Goal: Task Accomplishment & Management: Use online tool/utility

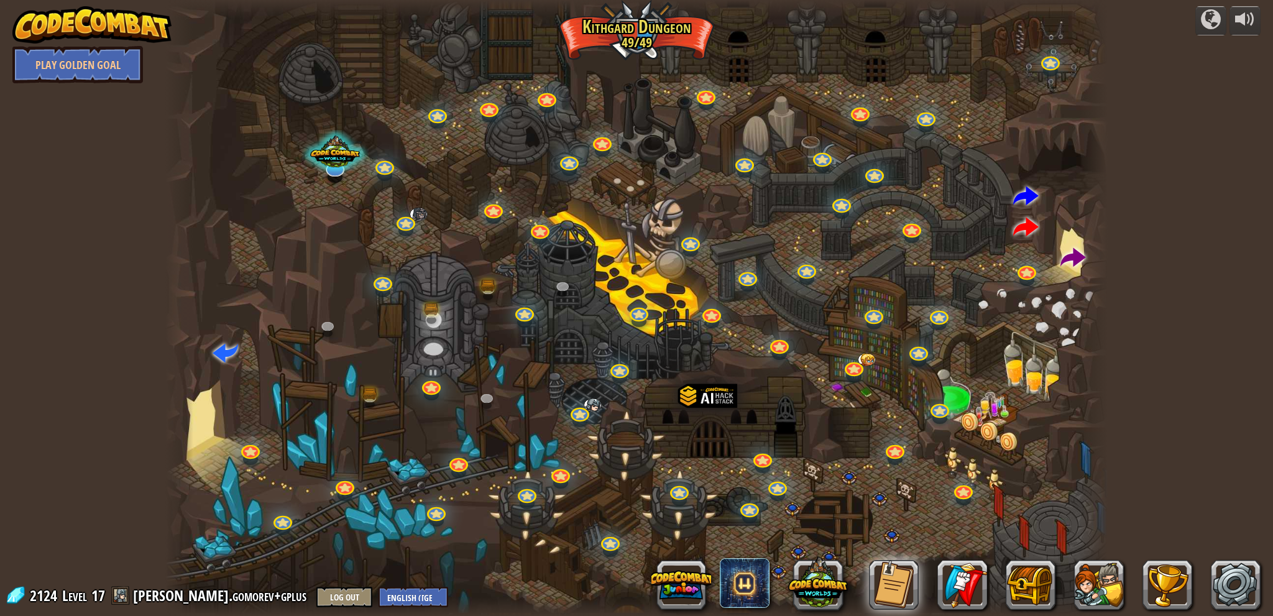
click at [94, 21] on img at bounding box center [91, 24] width 159 height 37
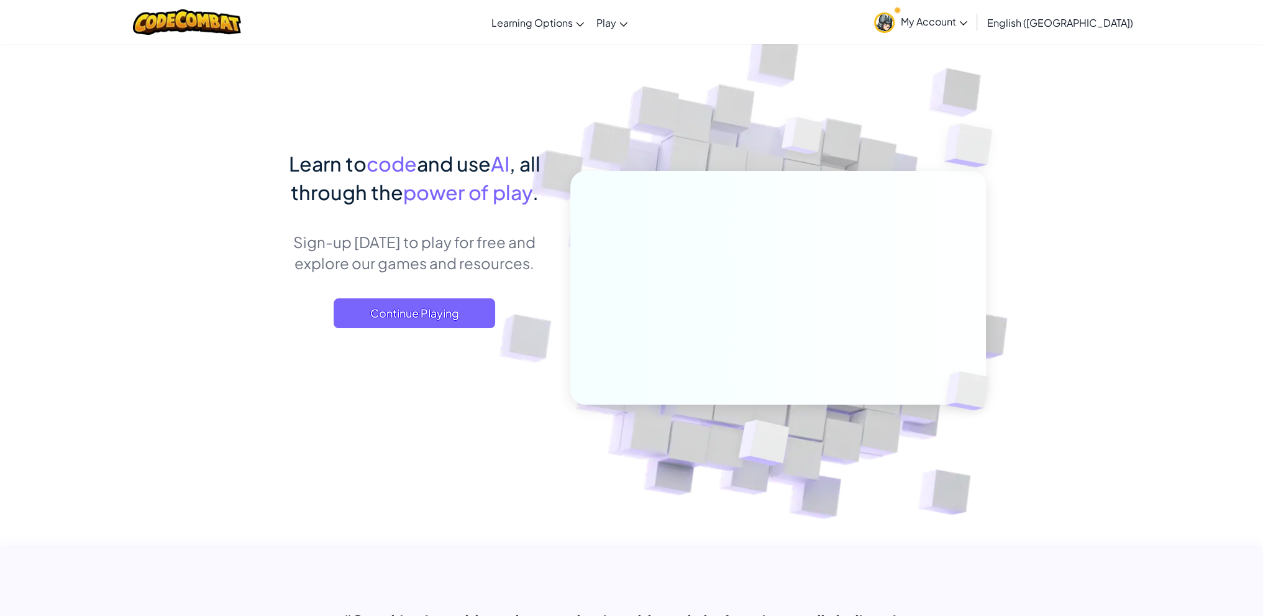
click at [967, 24] on span "My Account" at bounding box center [934, 21] width 66 height 13
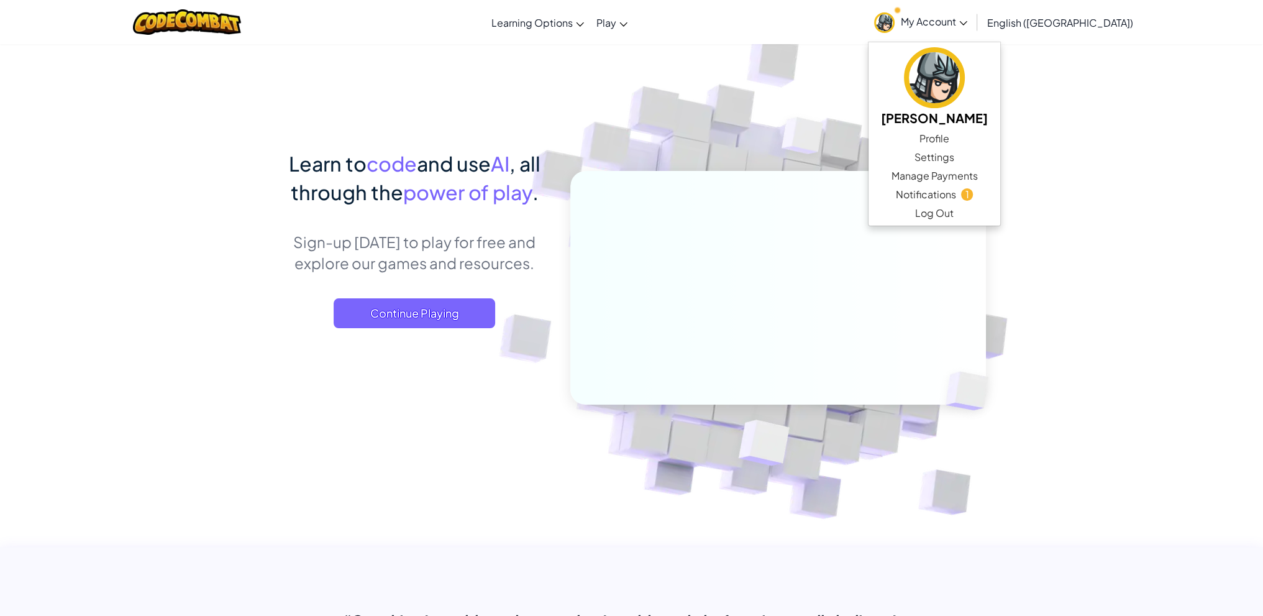
click at [967, 20] on span "My Account" at bounding box center [934, 21] width 66 height 13
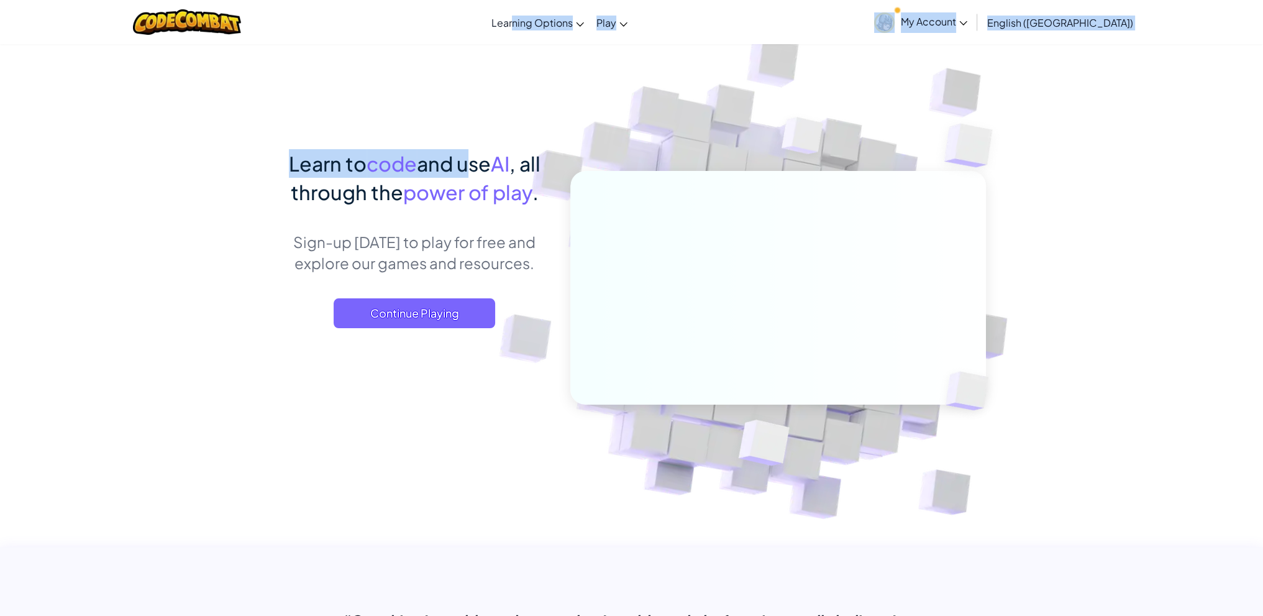
drag, startPoint x: 558, startPoint y: 15, endPoint x: 460, endPoint y: 79, distance: 117.2
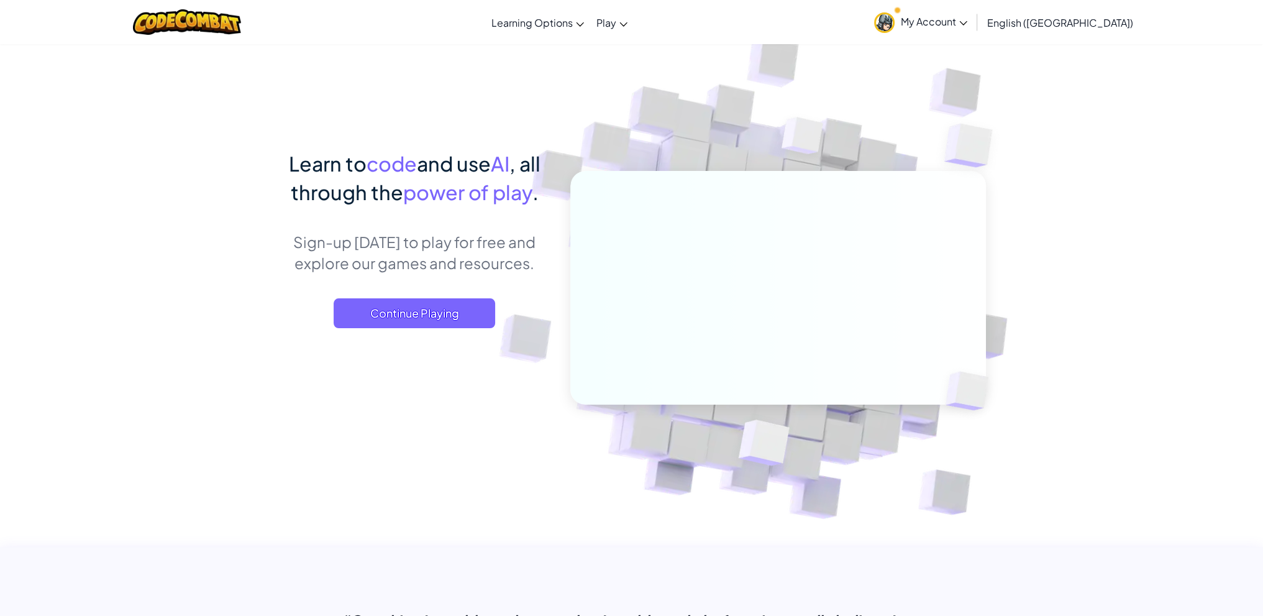
click at [466, 61] on div "Learn to code and use AI , all through the power of play . Sign-up today to pla…" at bounding box center [632, 270] width 708 height 454
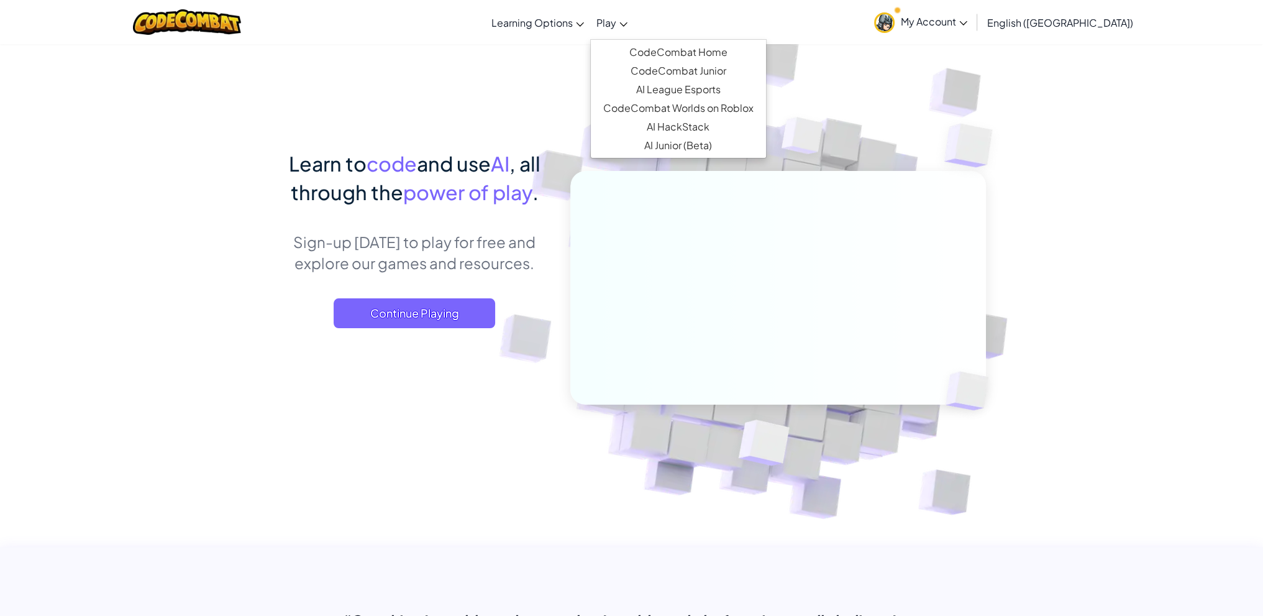
click at [634, 22] on link "Play" at bounding box center [611, 23] width 43 height 34
click at [967, 21] on span "My Account" at bounding box center [934, 21] width 66 height 13
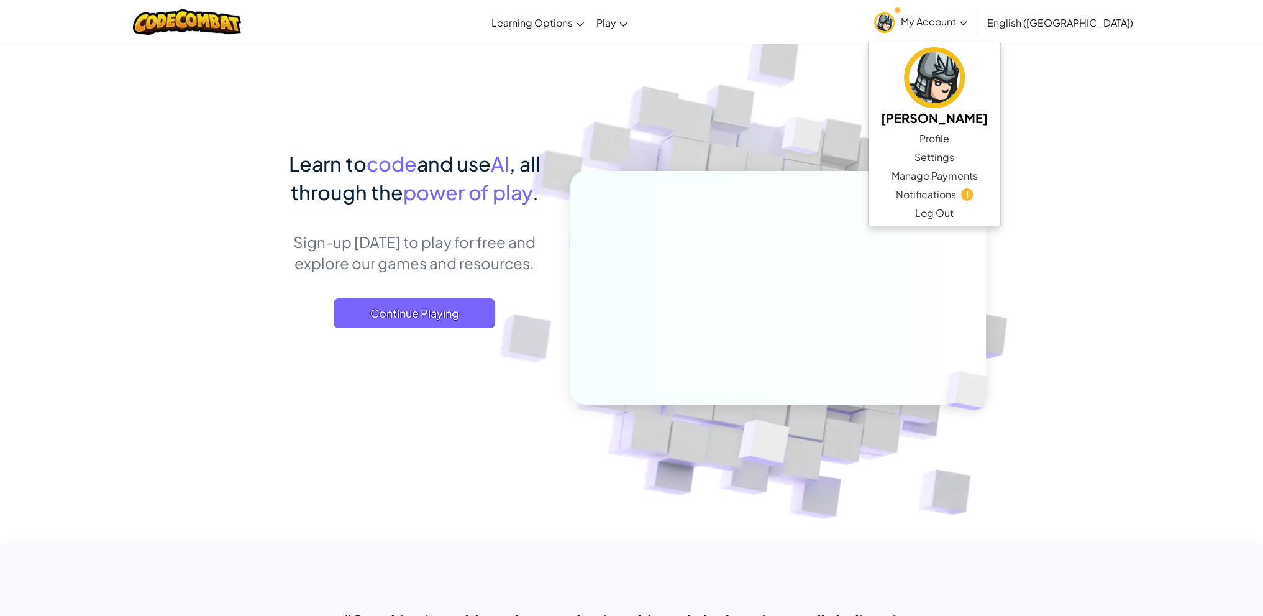
click at [967, 21] on span "My Account" at bounding box center [934, 21] width 66 height 13
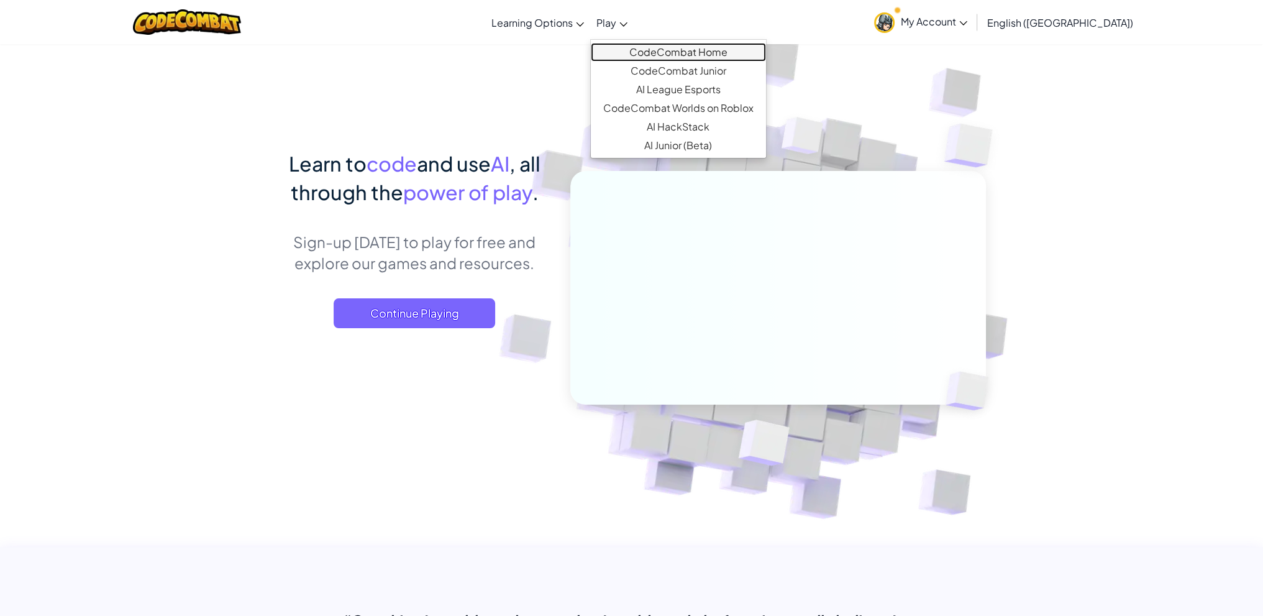
click at [711, 50] on link "CodeCombat Home" at bounding box center [678, 52] width 175 height 19
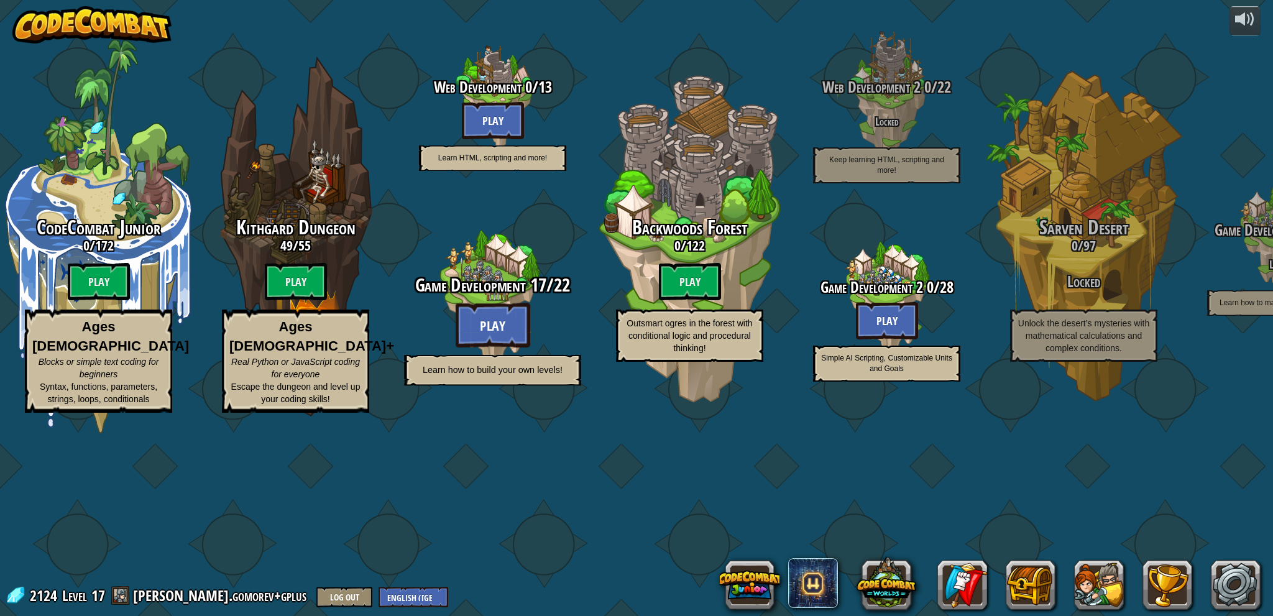
click at [467, 298] on span "Game Development" at bounding box center [470, 284] width 111 height 25
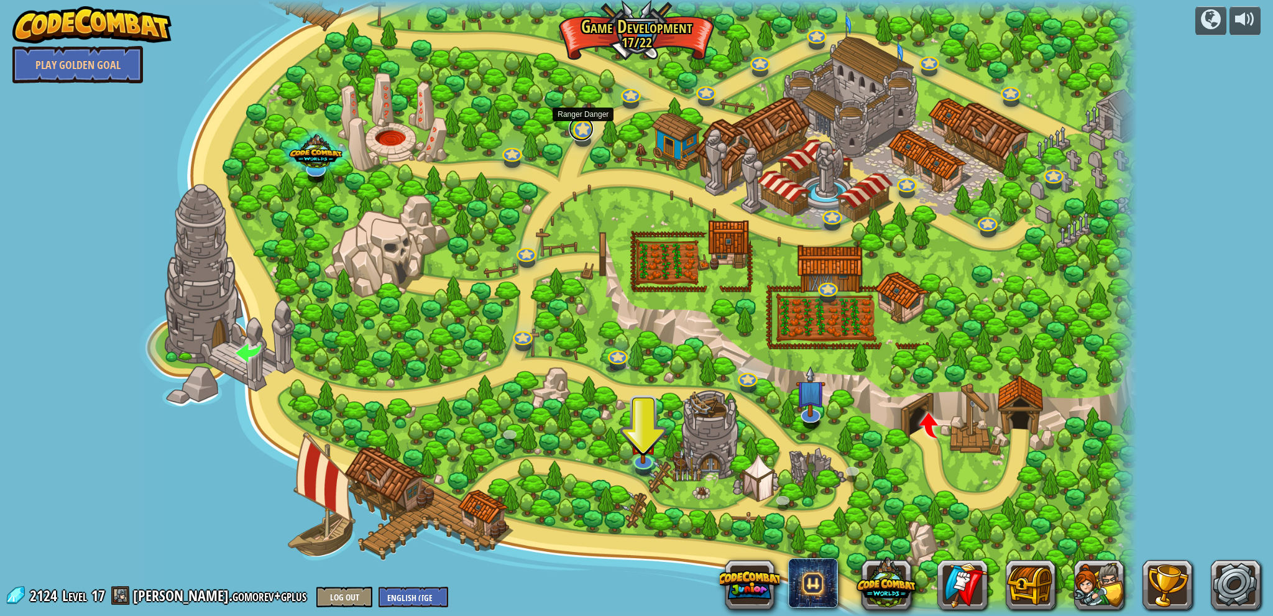
click at [579, 131] on link at bounding box center [581, 128] width 25 height 25
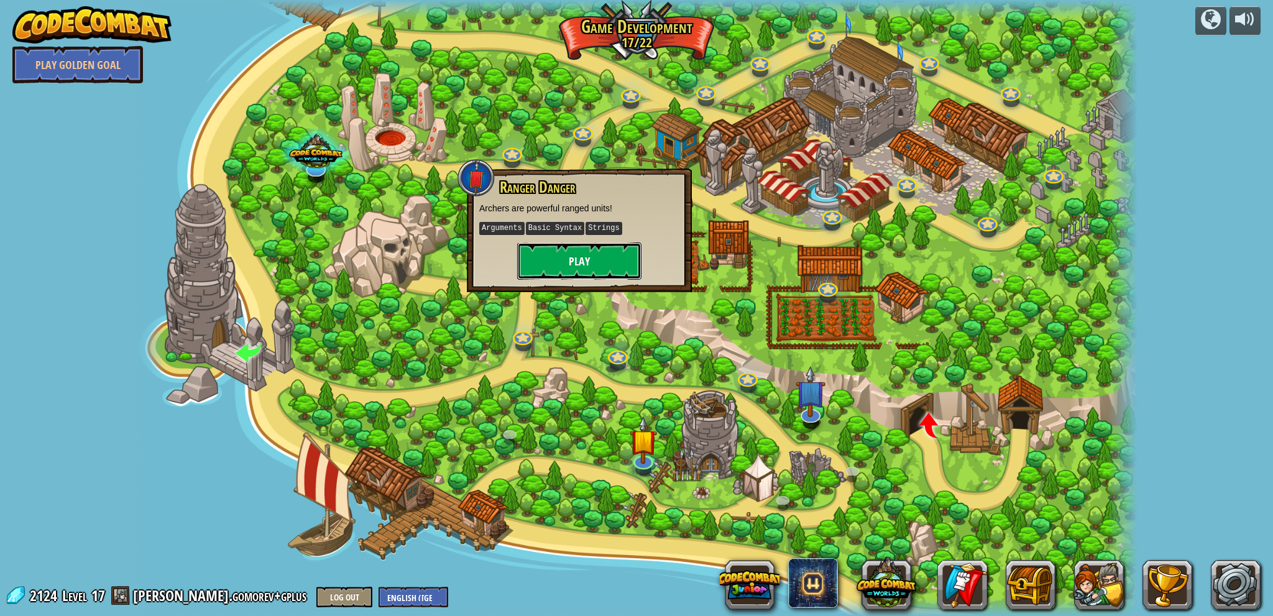
click at [585, 257] on button "Play" at bounding box center [579, 260] width 124 height 37
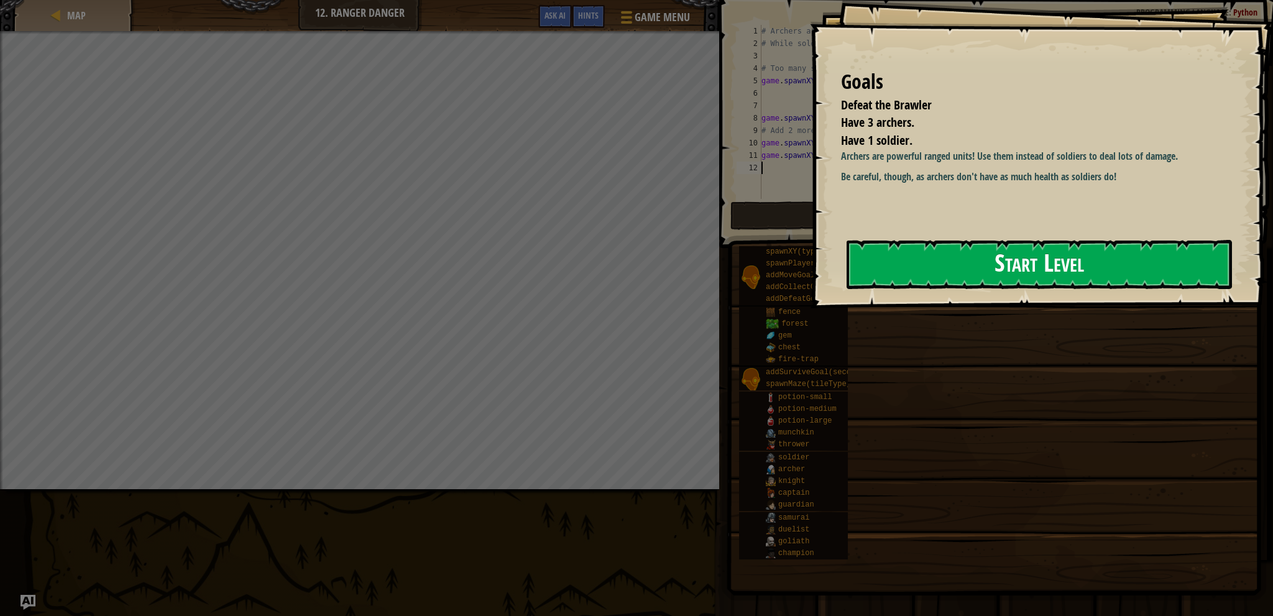
click at [851, 265] on button "Start Level" at bounding box center [1038, 264] width 385 height 49
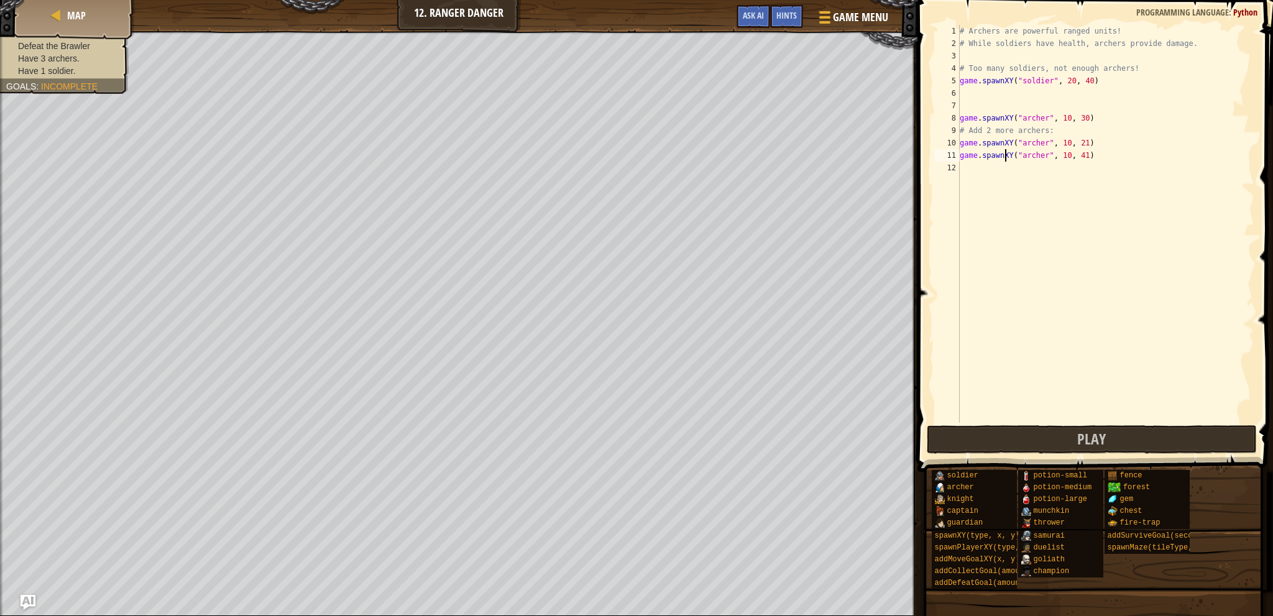
click at [1005, 159] on div "# Archers are powerful ranged units! # While soldiers have health, archers prov…" at bounding box center [1105, 236] width 297 height 423
click at [1056, 157] on div "# Archers are powerful ranged units! # While soldiers have health, archers prov…" at bounding box center [1105, 236] width 297 height 423
click at [1071, 153] on div "# Archers are powerful ranged units! # While soldiers have health, archers prov…" at bounding box center [1105, 236] width 297 height 423
click at [1032, 155] on div "# Archers are powerful ranged units! # While soldiers have health, archers prov…" at bounding box center [1105, 236] width 297 height 423
click at [1043, 156] on div "# Archers are powerful ranged units! # While soldiers have health, archers prov…" at bounding box center [1105, 236] width 297 height 423
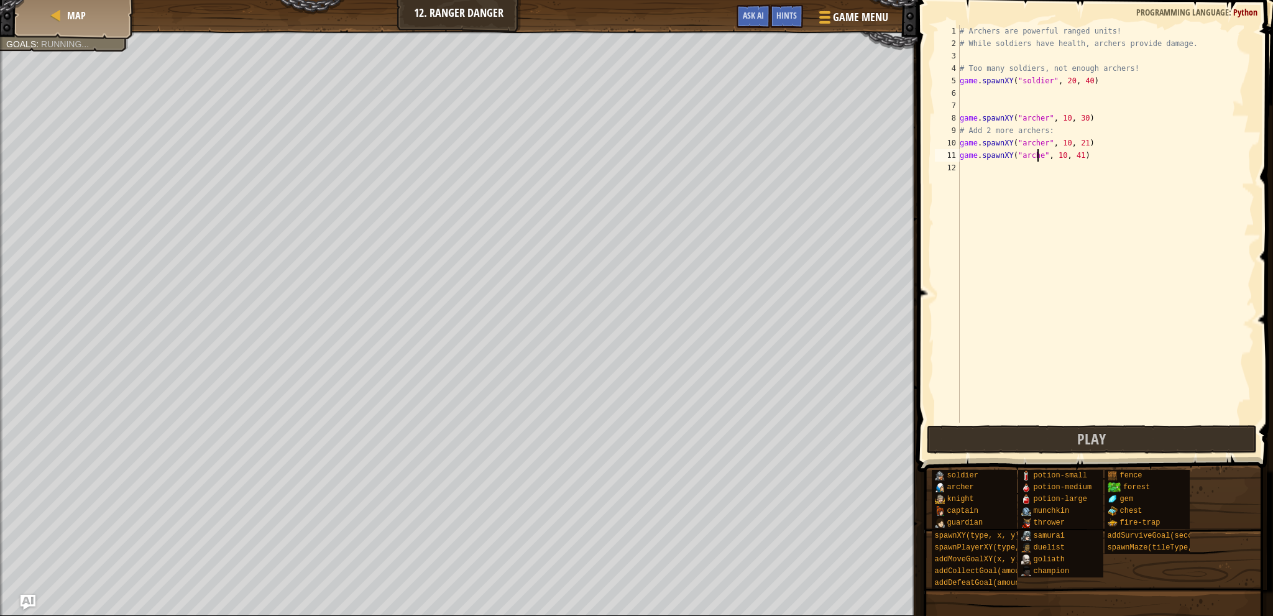
scroll to position [6, 6]
type textarea "game.spawnXY("archer", 10, 41)"
click at [67, 17] on span "Map" at bounding box center [76, 16] width 19 height 14
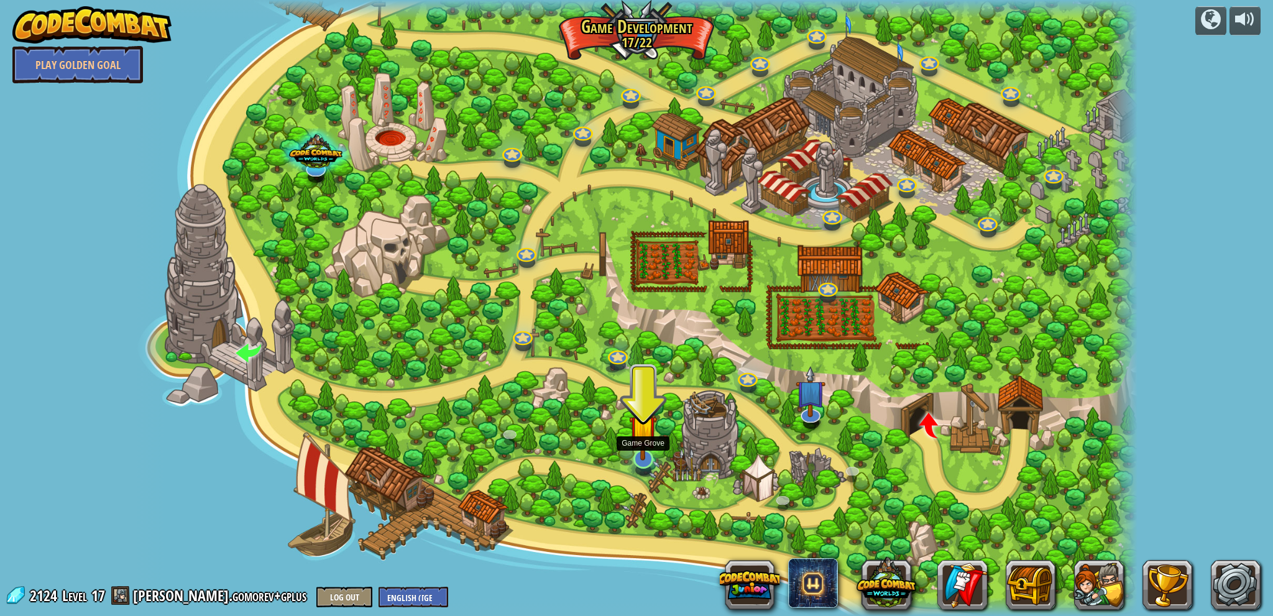
click at [644, 453] on img at bounding box center [643, 428] width 28 height 63
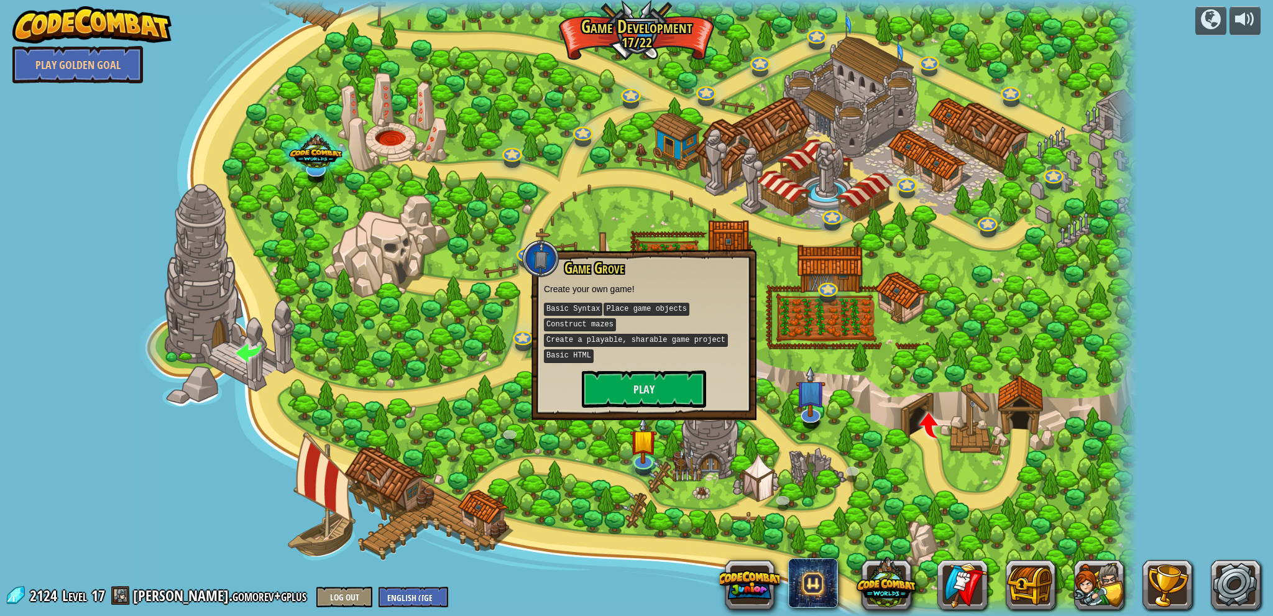
click at [390, 363] on div at bounding box center [636, 308] width 1002 height 616
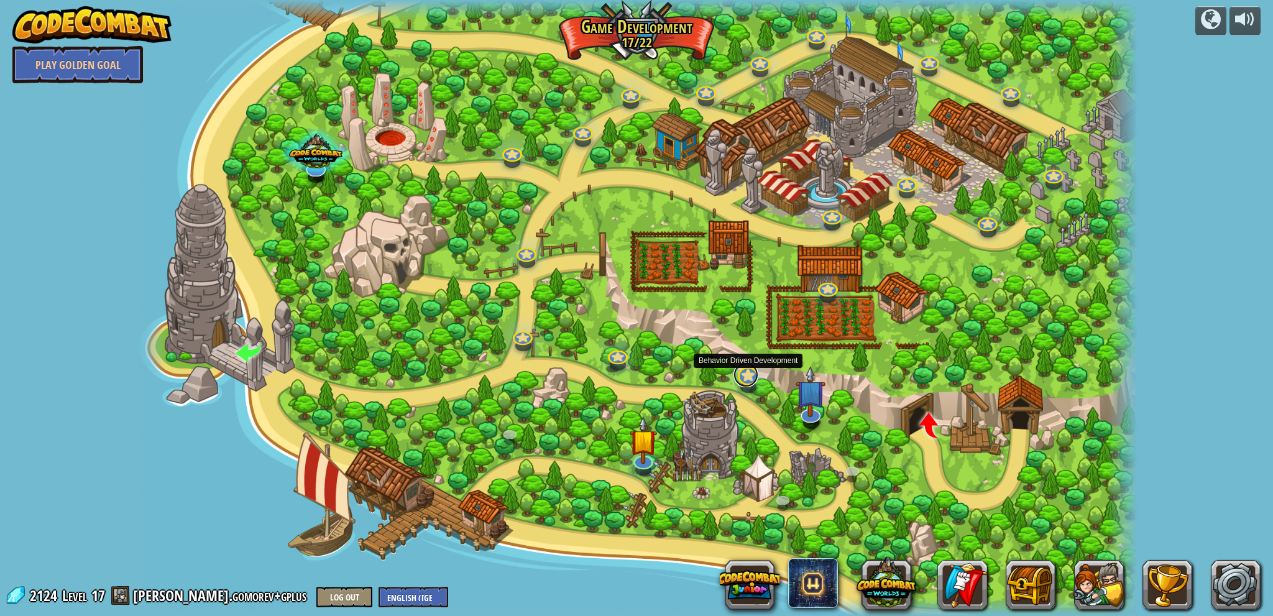
click at [743, 381] on link at bounding box center [745, 374] width 25 height 25
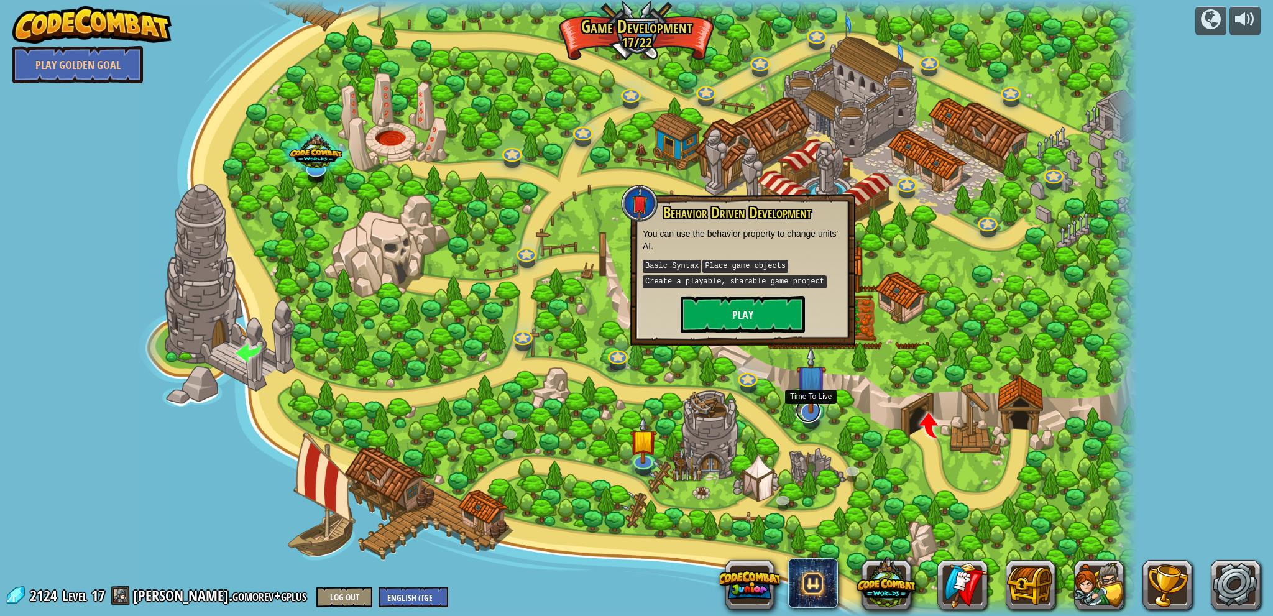
click at [807, 418] on link at bounding box center [807, 410] width 25 height 25
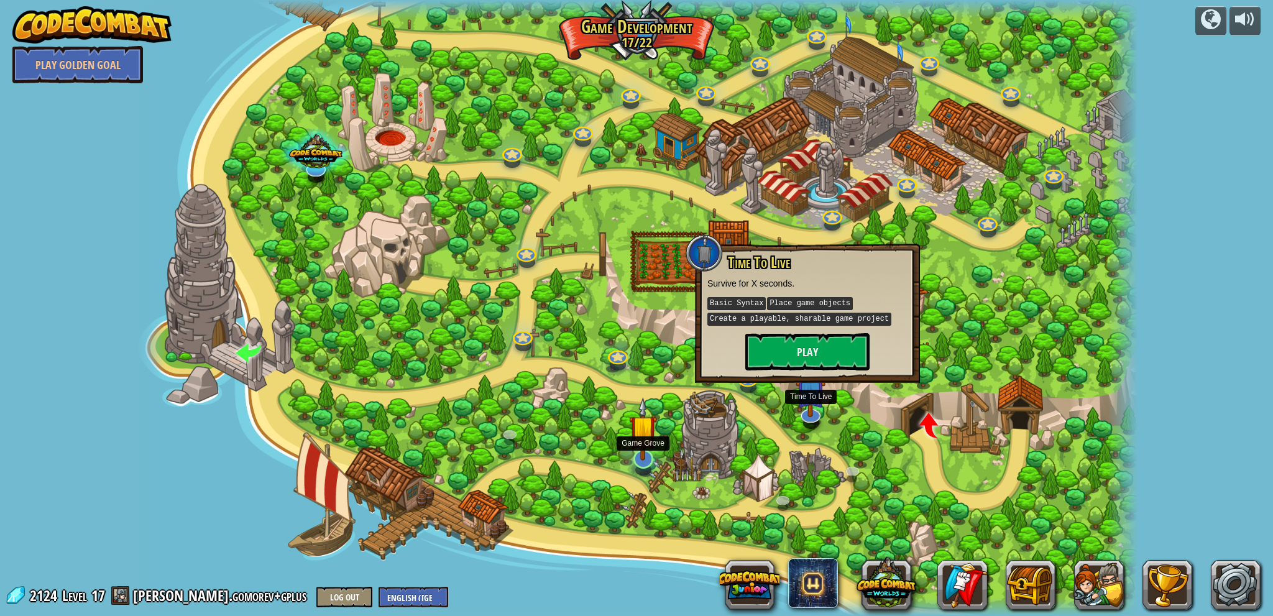
click at [644, 454] on img at bounding box center [643, 428] width 28 height 63
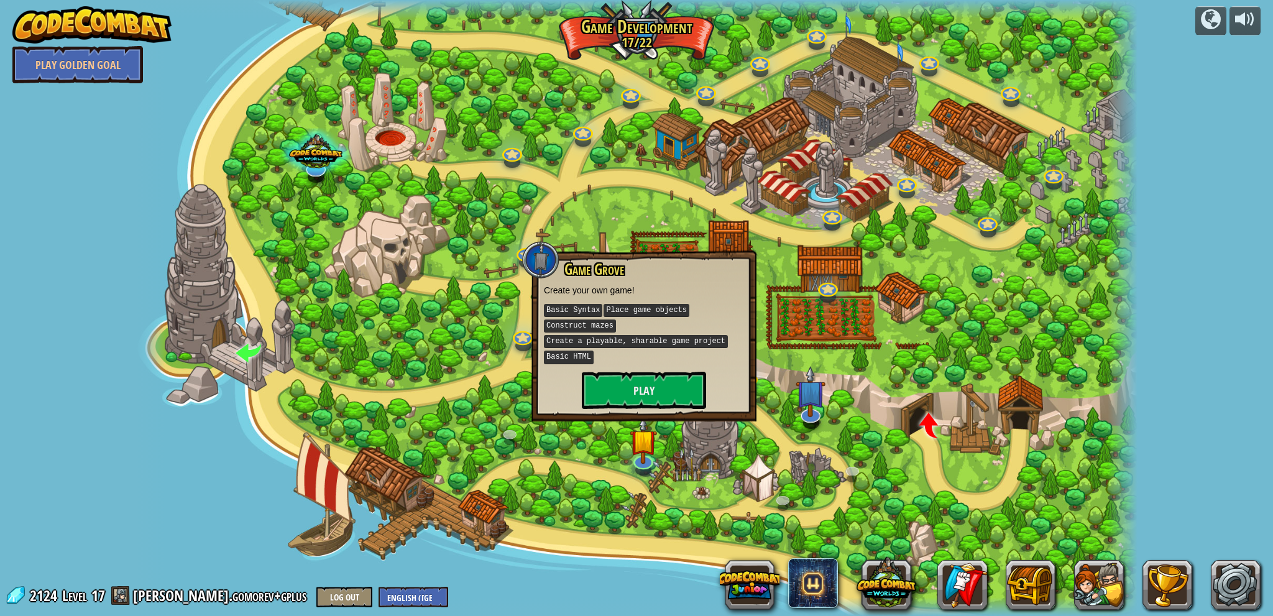
click at [734, 459] on div at bounding box center [636, 308] width 1002 height 616
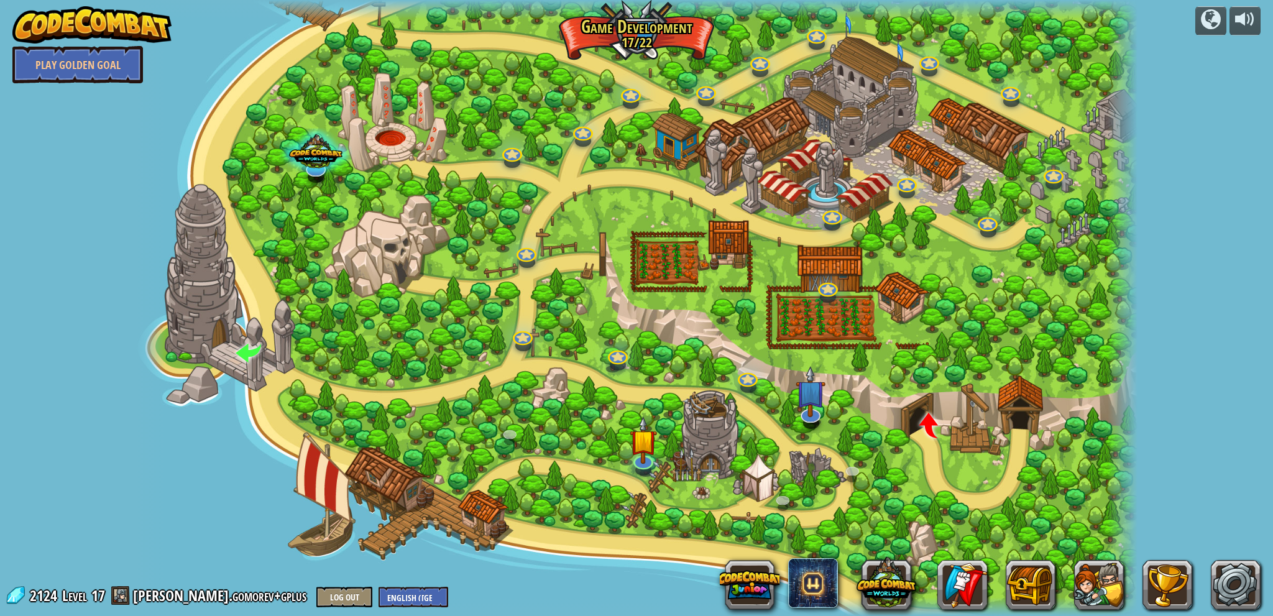
click at [814, 423] on div at bounding box center [811, 423] width 16 height 11
click at [823, 403] on img at bounding box center [811, 379] width 30 height 68
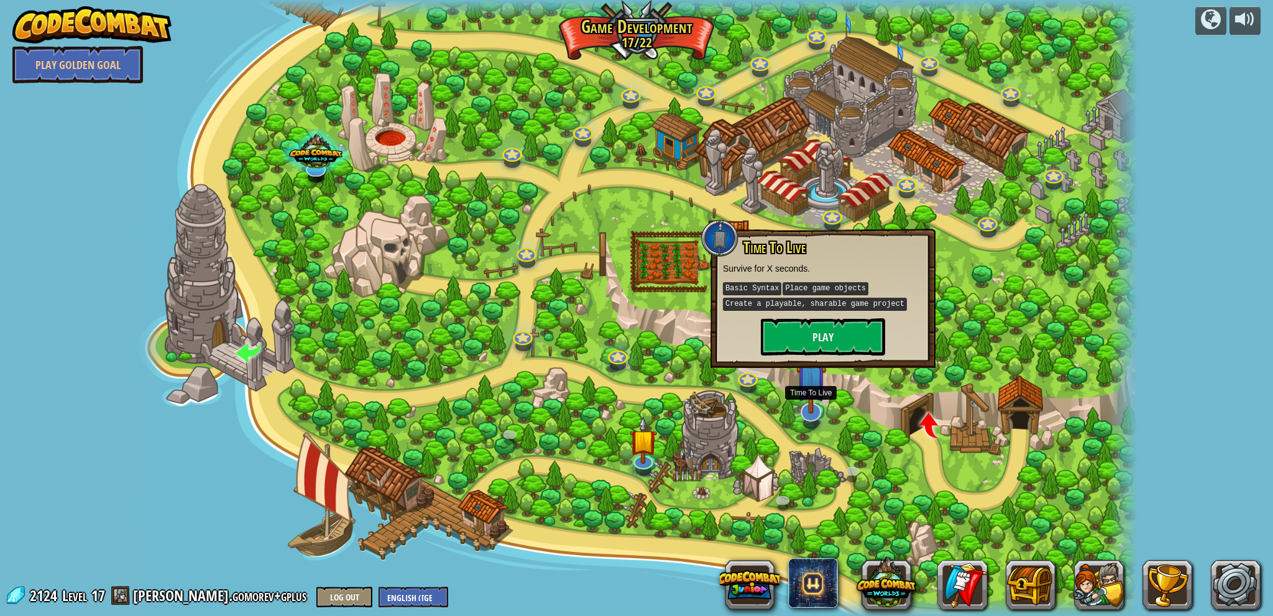
click at [818, 407] on img at bounding box center [811, 379] width 30 height 68
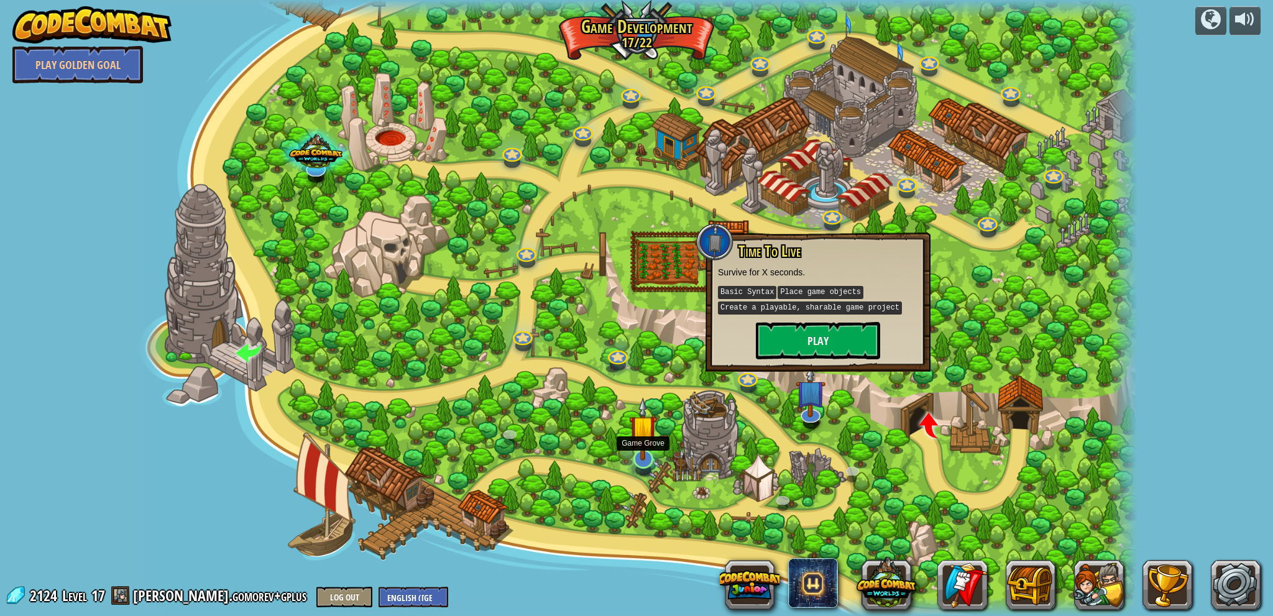
click at [641, 457] on img at bounding box center [643, 428] width 28 height 63
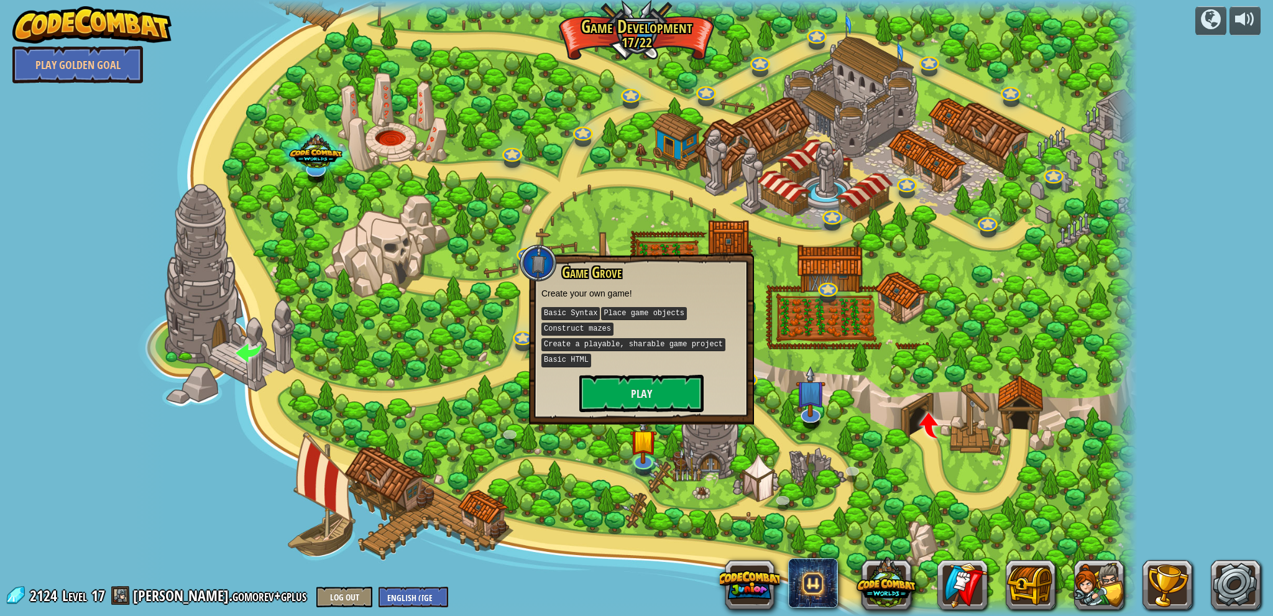
click at [734, 444] on div at bounding box center [636, 308] width 1002 height 616
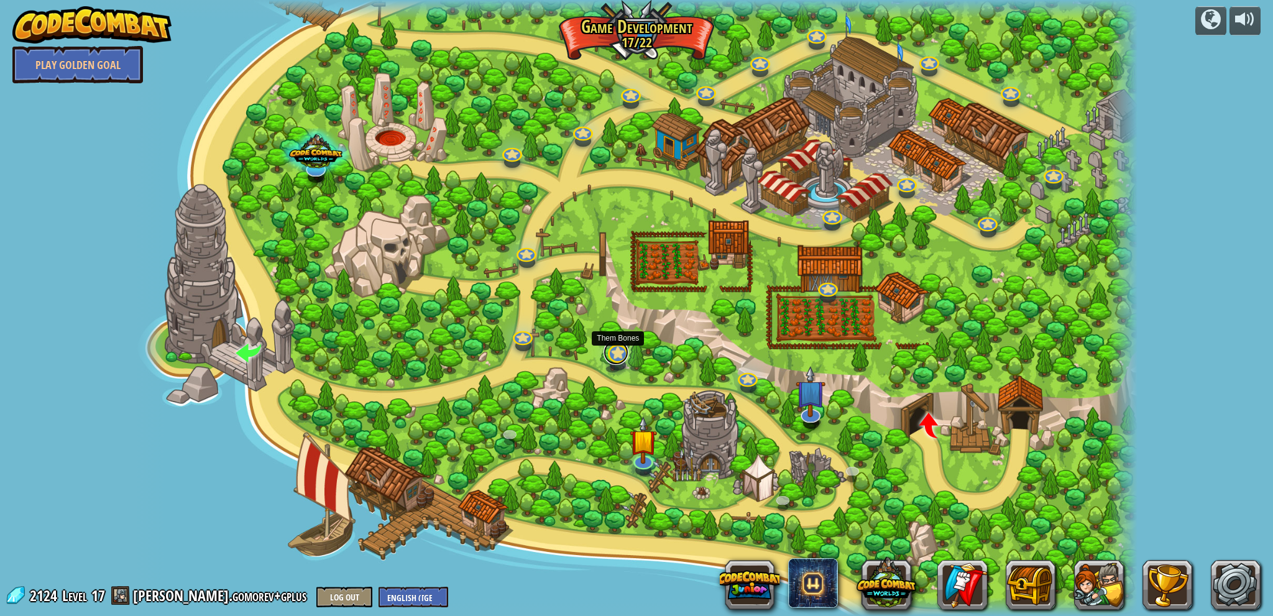
click at [620, 350] on link at bounding box center [615, 352] width 25 height 25
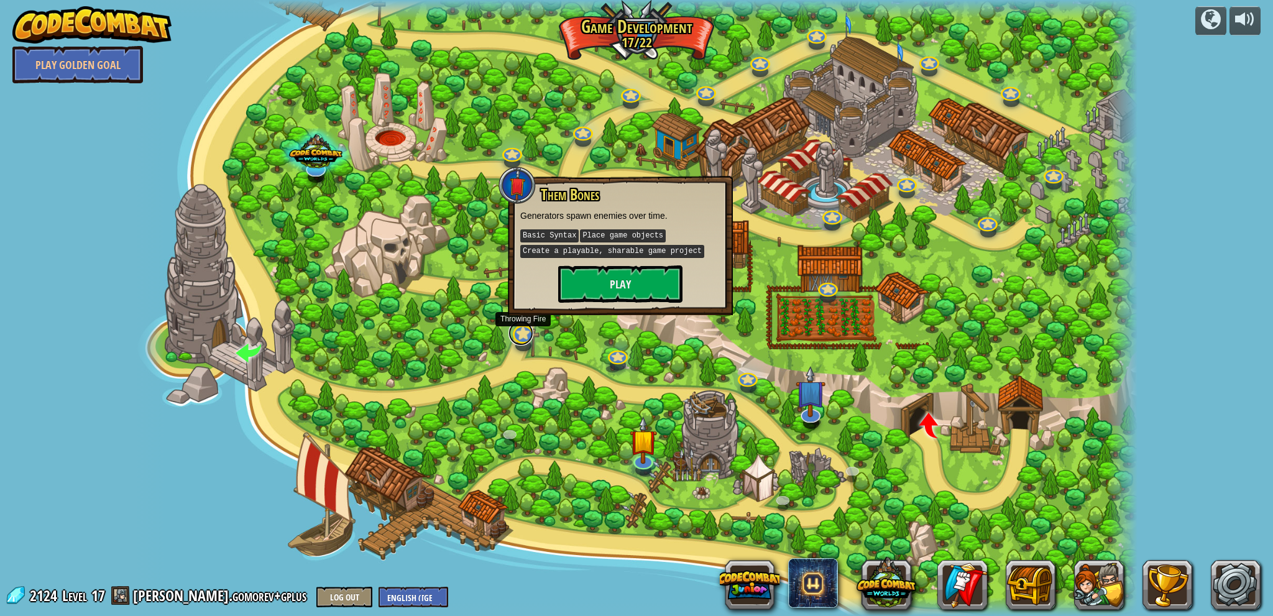
click at [522, 336] on link at bounding box center [520, 333] width 25 height 25
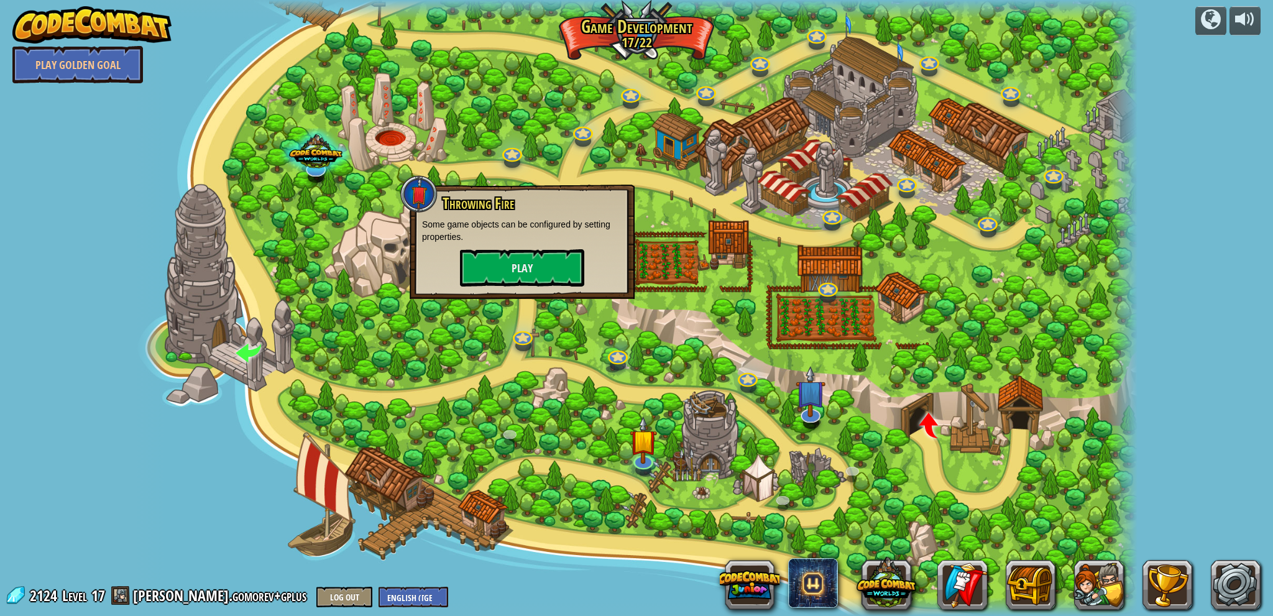
click at [472, 358] on div at bounding box center [636, 308] width 1002 height 616
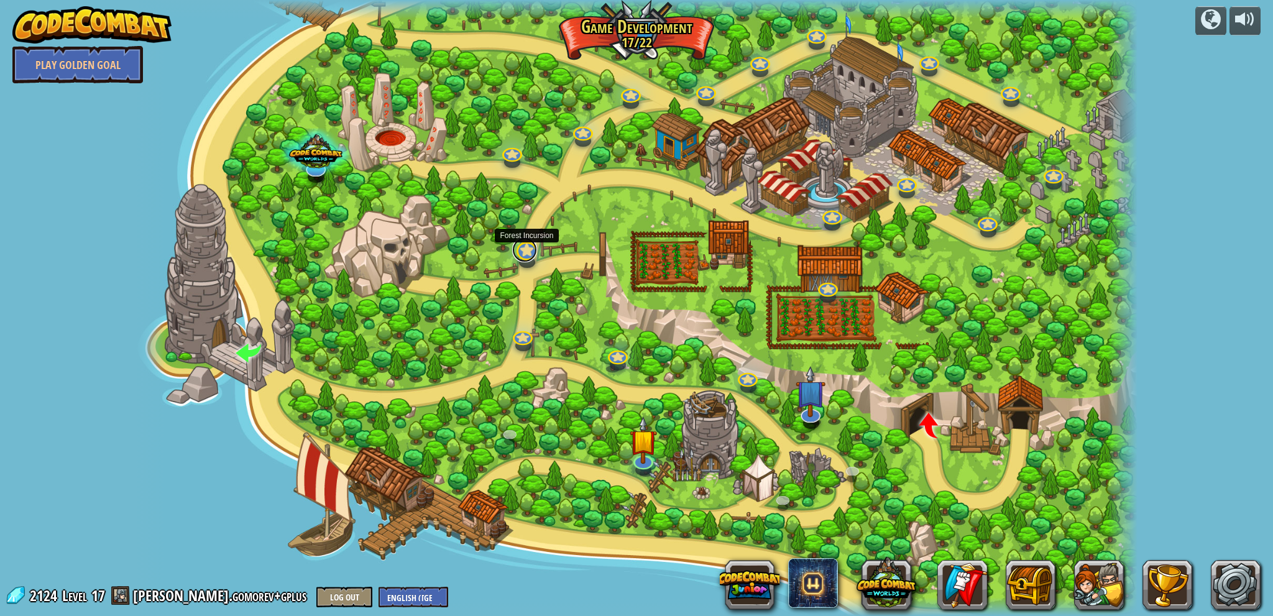
click at [518, 255] on link at bounding box center [524, 249] width 25 height 25
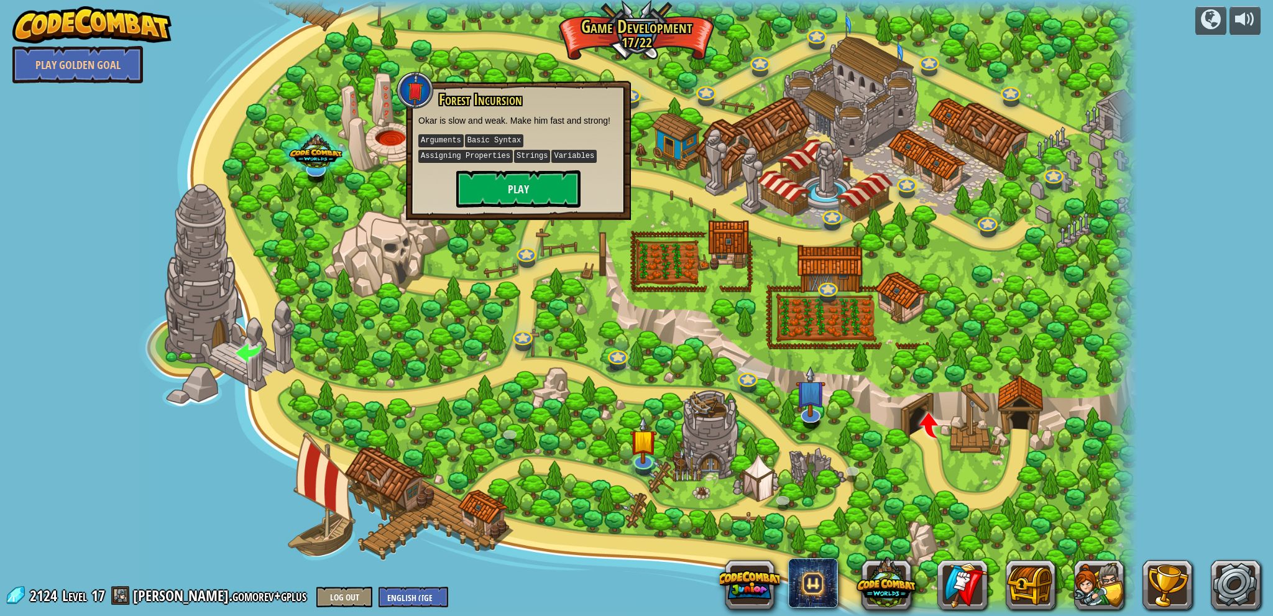
drag, startPoint x: 393, startPoint y: 273, endPoint x: 405, endPoint y: 273, distance: 11.8
click at [394, 273] on div at bounding box center [636, 308] width 1002 height 616
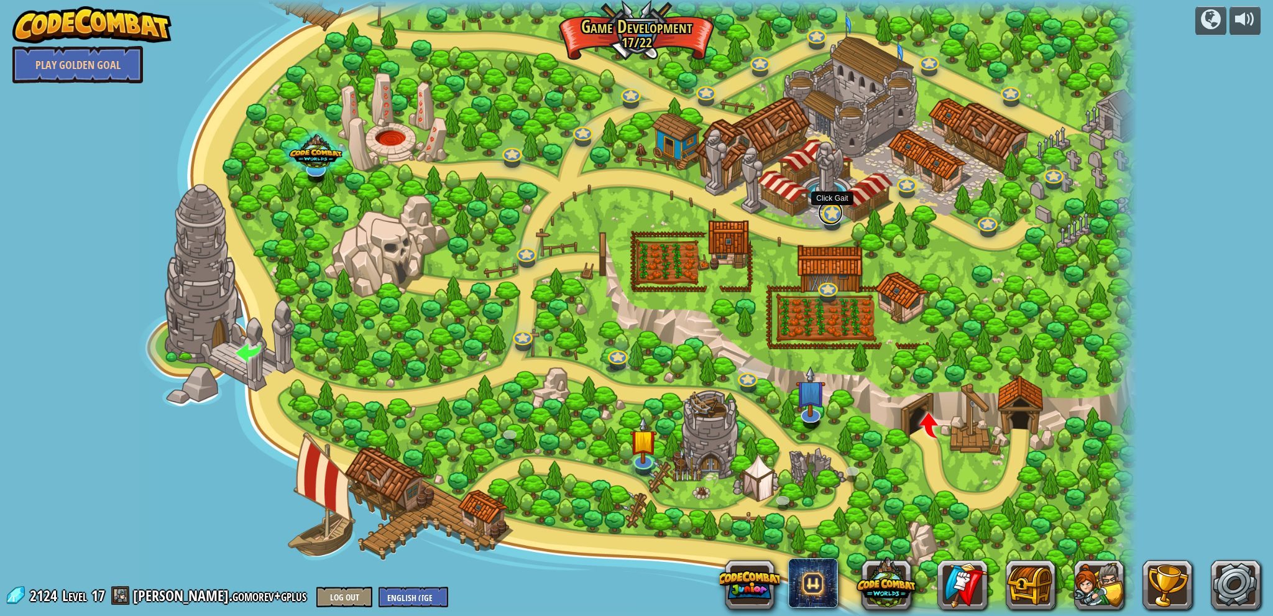
click at [838, 214] on link at bounding box center [830, 212] width 25 height 25
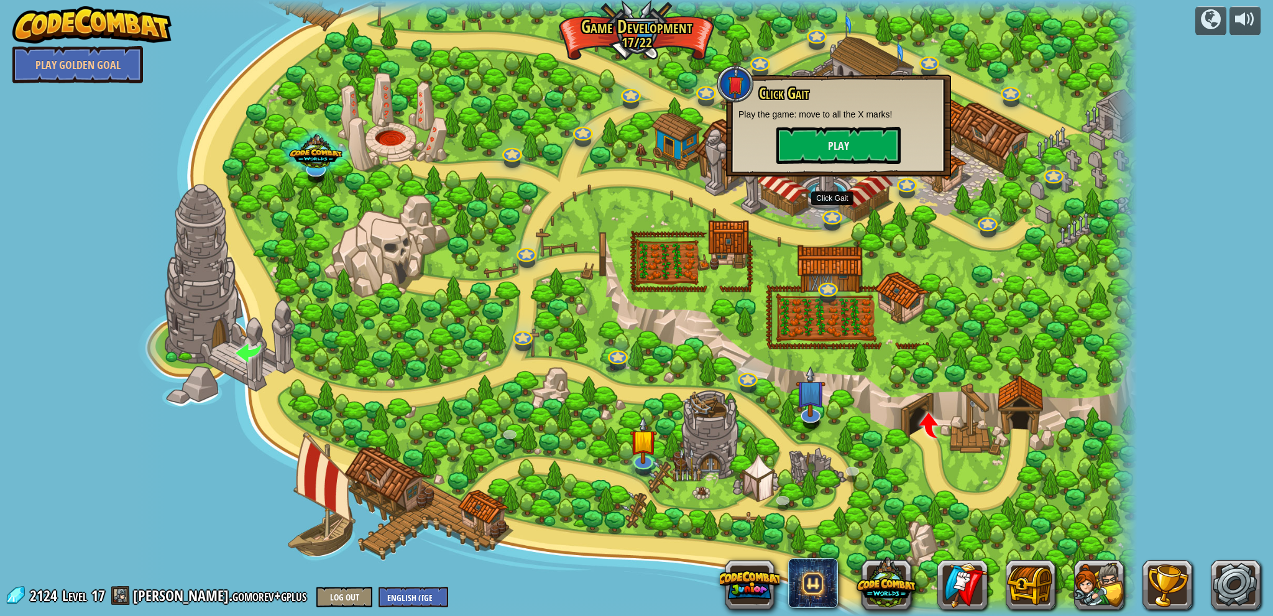
click at [857, 241] on div at bounding box center [636, 308] width 1002 height 616
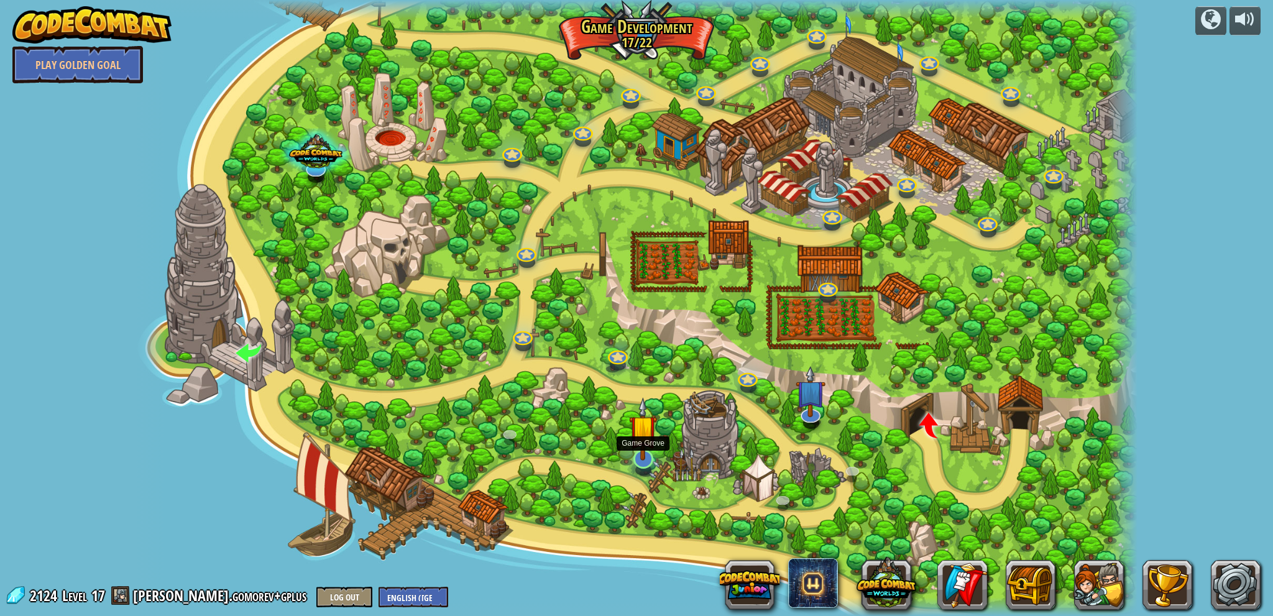
click at [647, 452] on img at bounding box center [643, 428] width 28 height 63
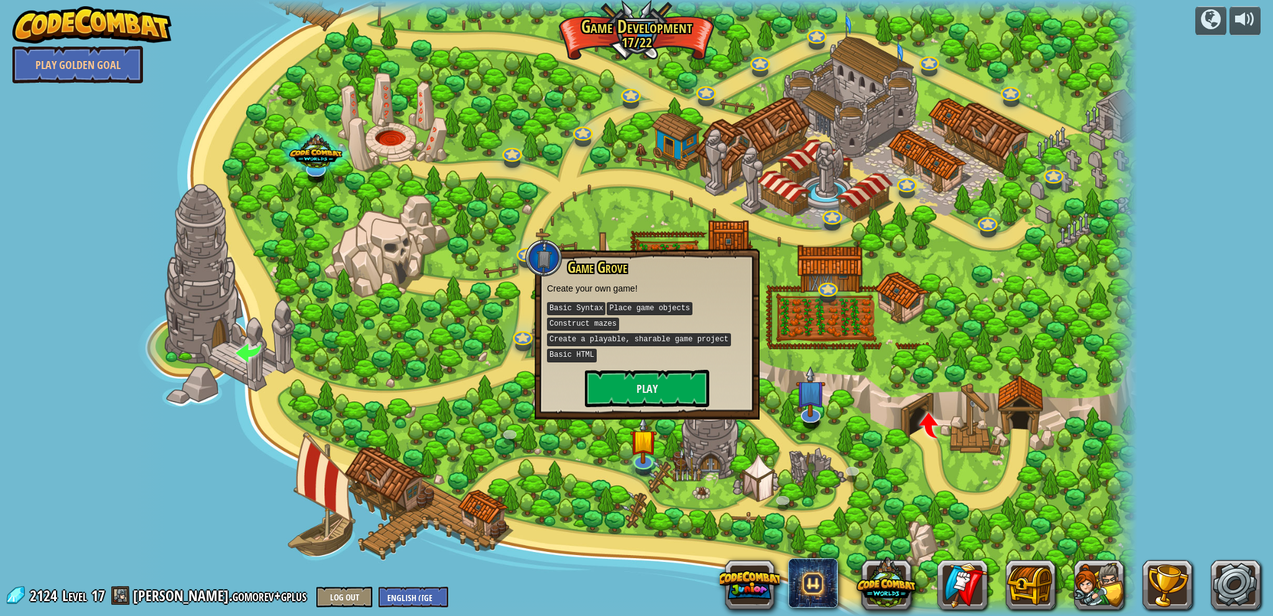
click at [833, 269] on div at bounding box center [636, 308] width 1002 height 616
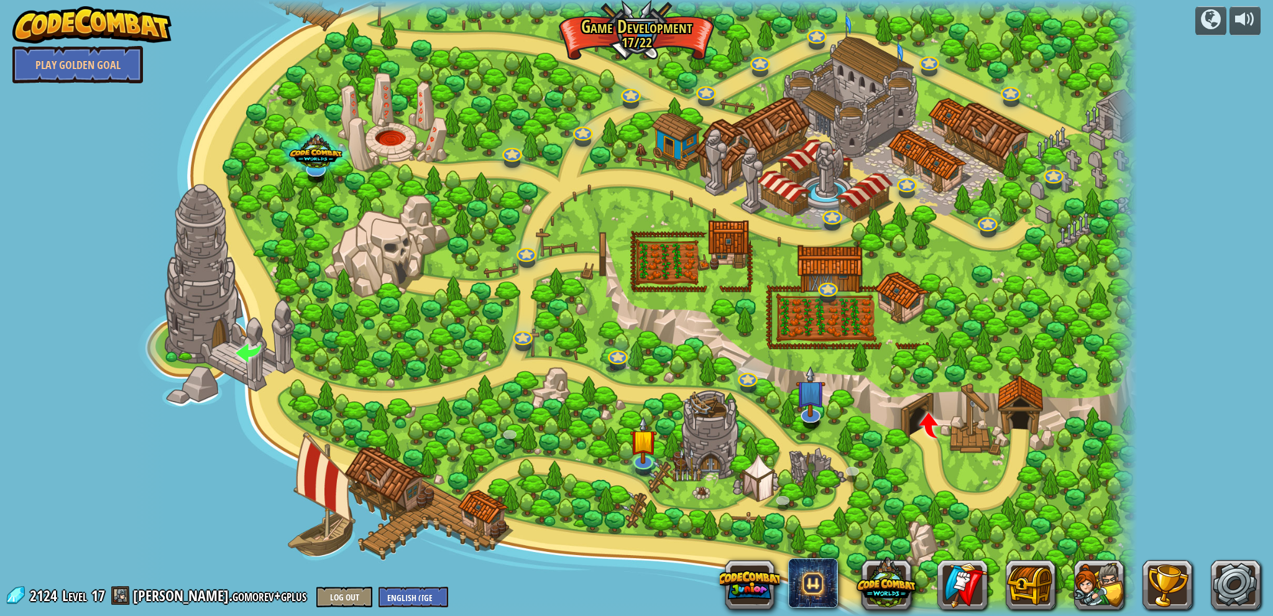
click at [820, 415] on div "Crushing It Master the art of click-combat. Play Vorpal Mouse Click combat. Arg…" at bounding box center [636, 308] width 1002 height 616
click at [820, 409] on img at bounding box center [811, 379] width 30 height 68
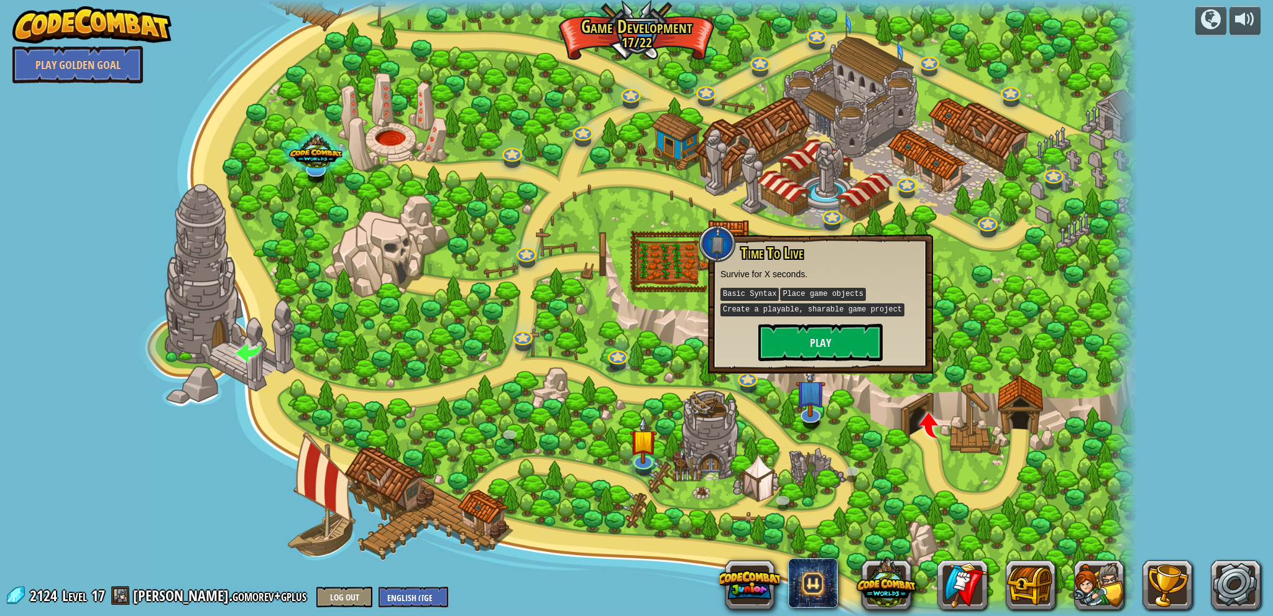
click at [1013, 315] on div at bounding box center [636, 308] width 1002 height 616
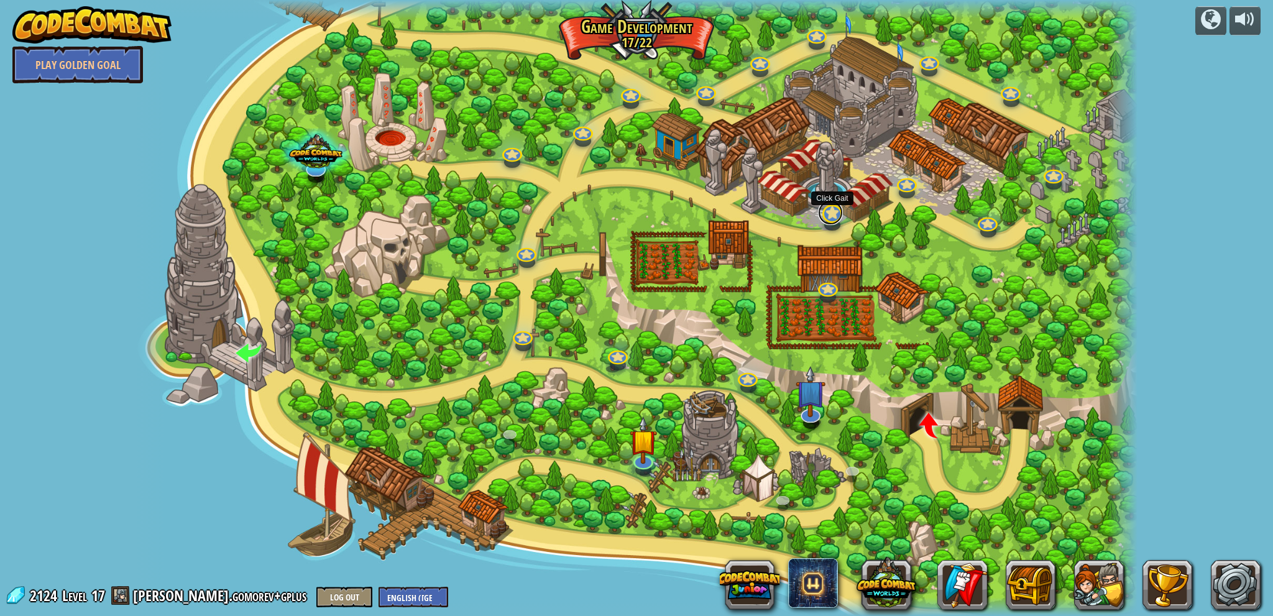
click at [835, 221] on link at bounding box center [830, 212] width 25 height 25
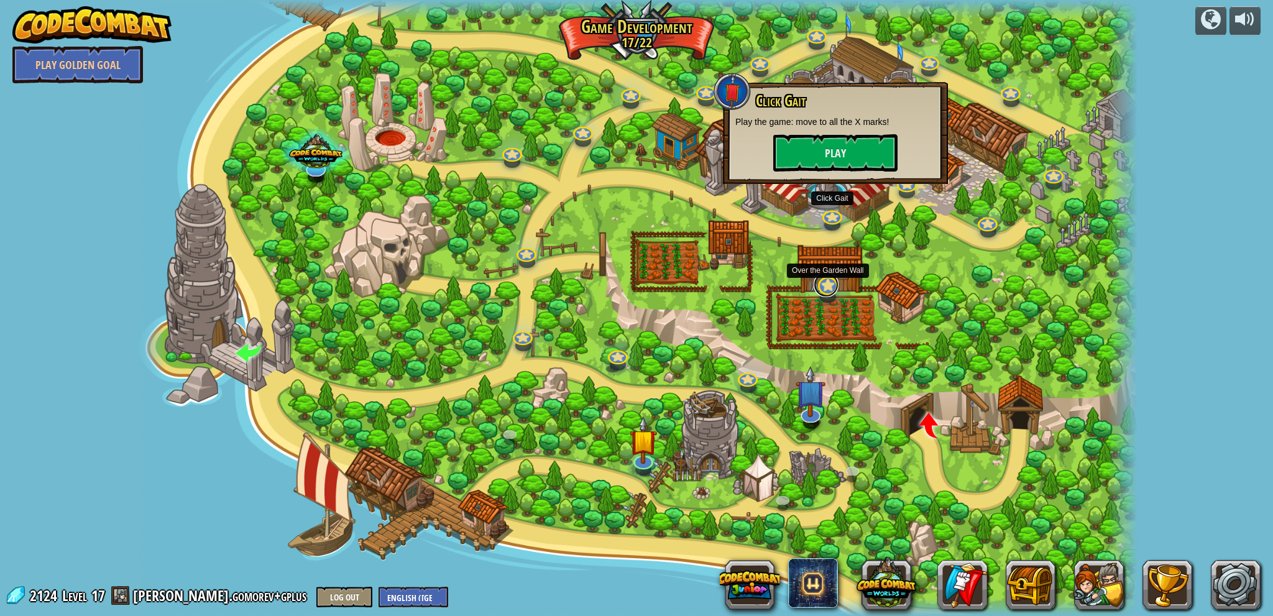
click at [818, 286] on link at bounding box center [825, 284] width 25 height 25
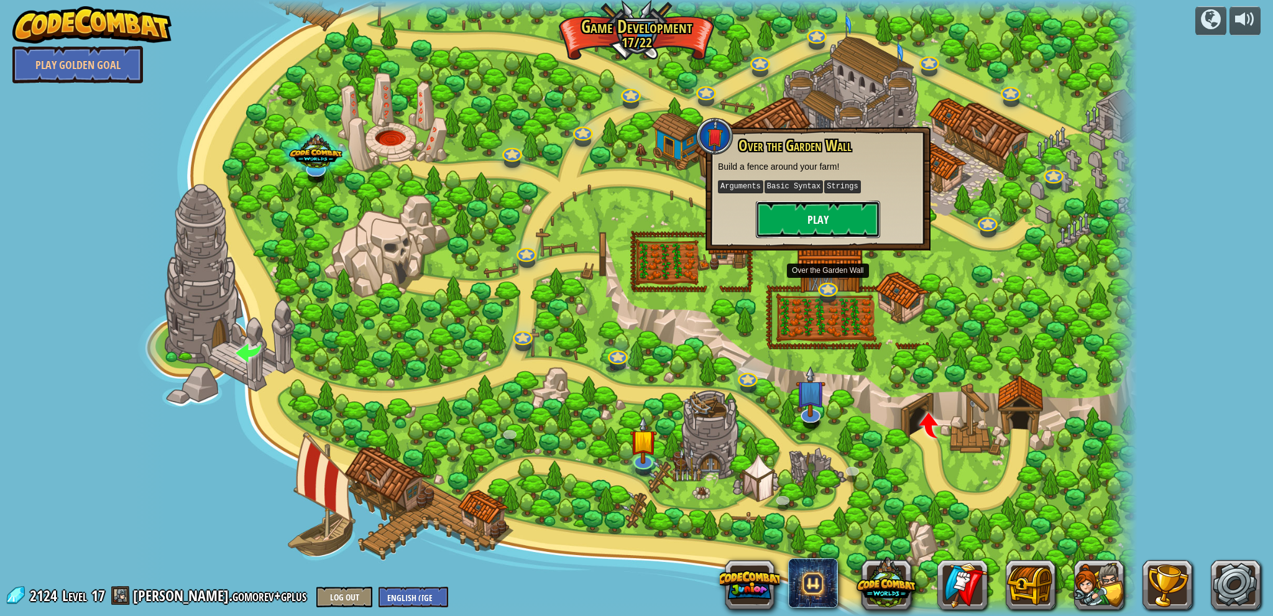
click at [810, 208] on button "Play" at bounding box center [818, 219] width 124 height 37
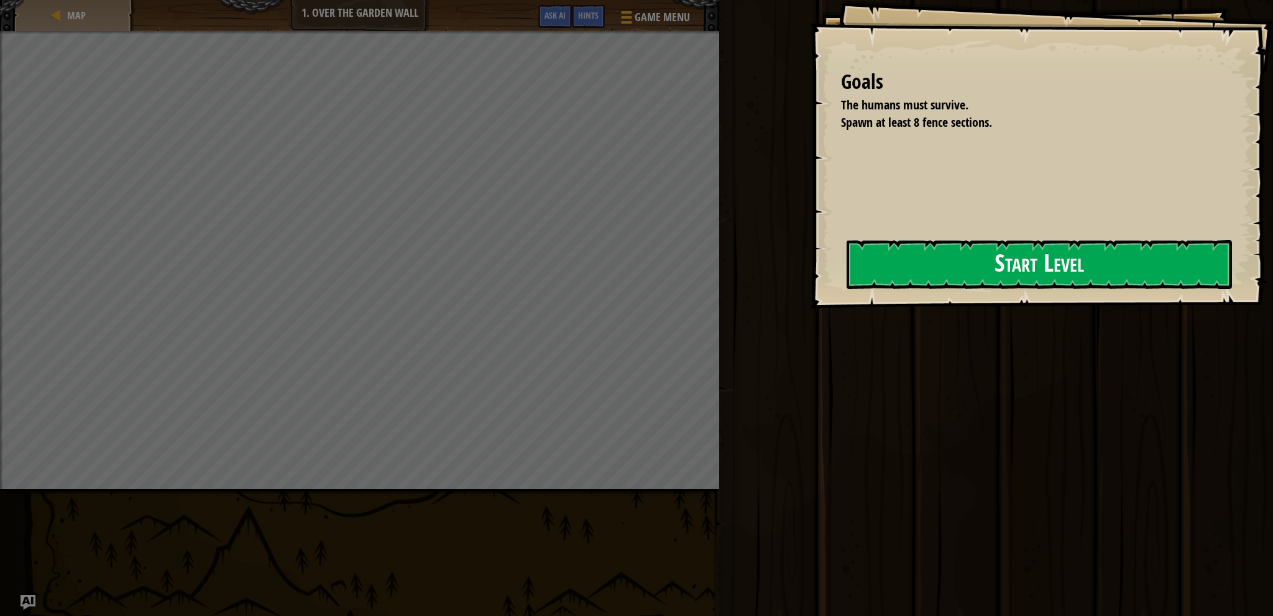
click at [939, 262] on button "Start Level" at bounding box center [1038, 264] width 385 height 49
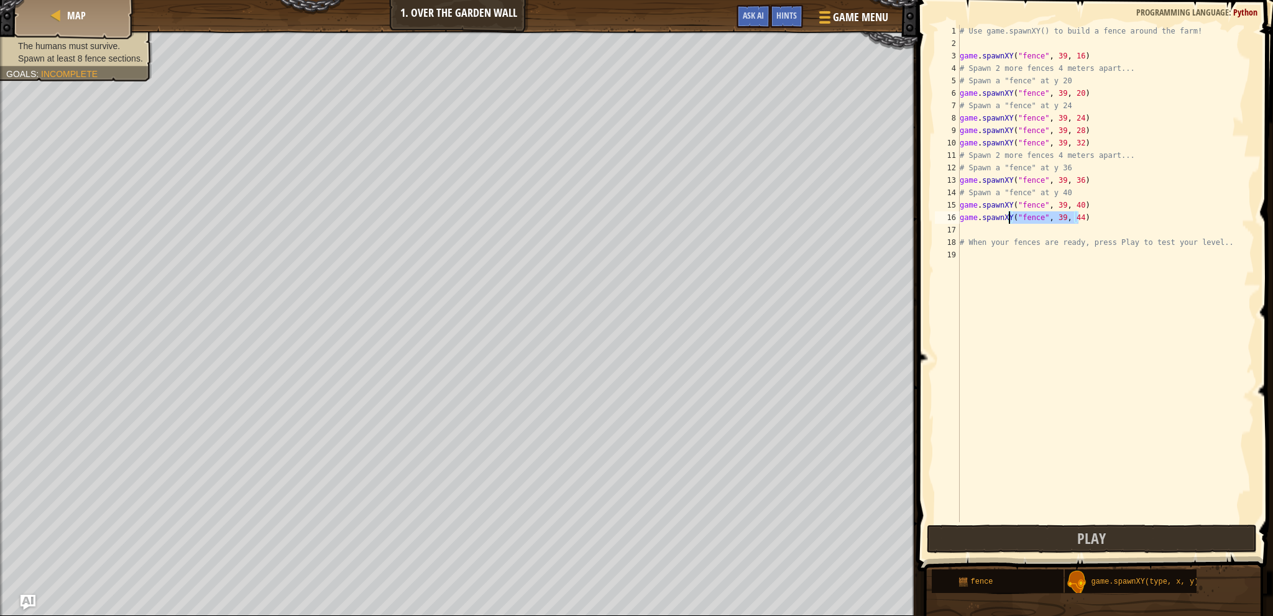
drag, startPoint x: 1077, startPoint y: 216, endPoint x: 1011, endPoint y: 219, distance: 66.6
click at [1011, 219] on div "# Use game.spawnXY() to build a fence around the farm! game . spawnXY ( "fence"…" at bounding box center [1105, 286] width 297 height 522
type textarea "game.spawnXY("fence", 39, 44)"
click at [1003, 219] on div "# Use game.spawnXY() to build a fence around the farm! game . spawnXY ( "fence"…" at bounding box center [1105, 286] width 297 height 522
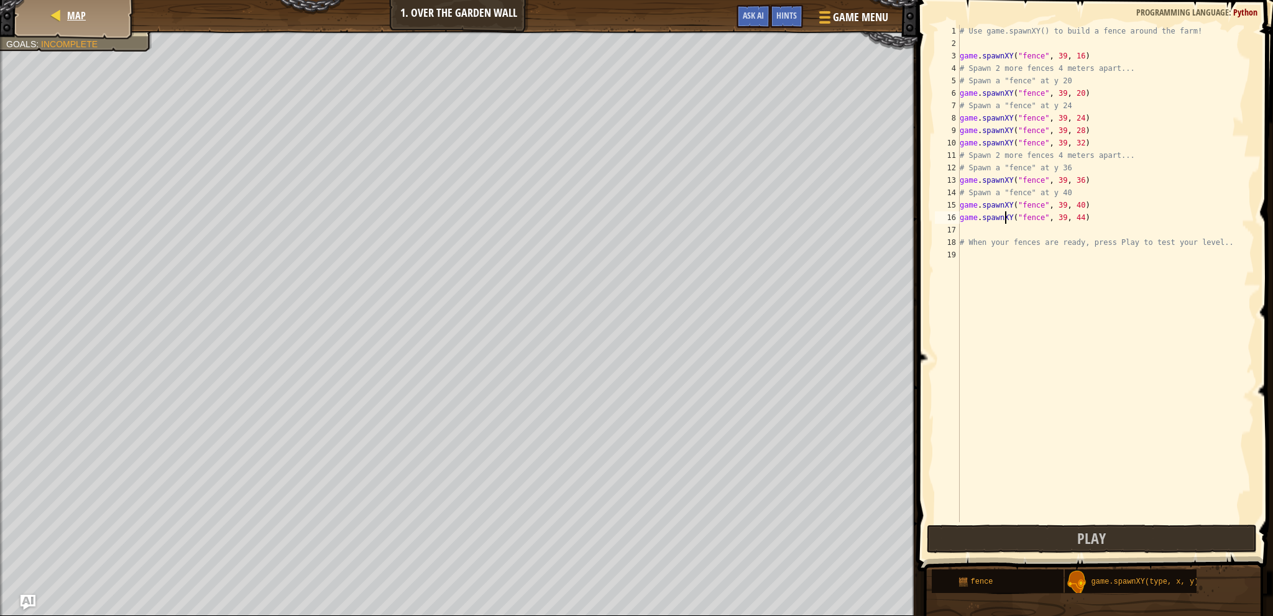
click at [47, 19] on div "Map" at bounding box center [74, 15] width 99 height 31
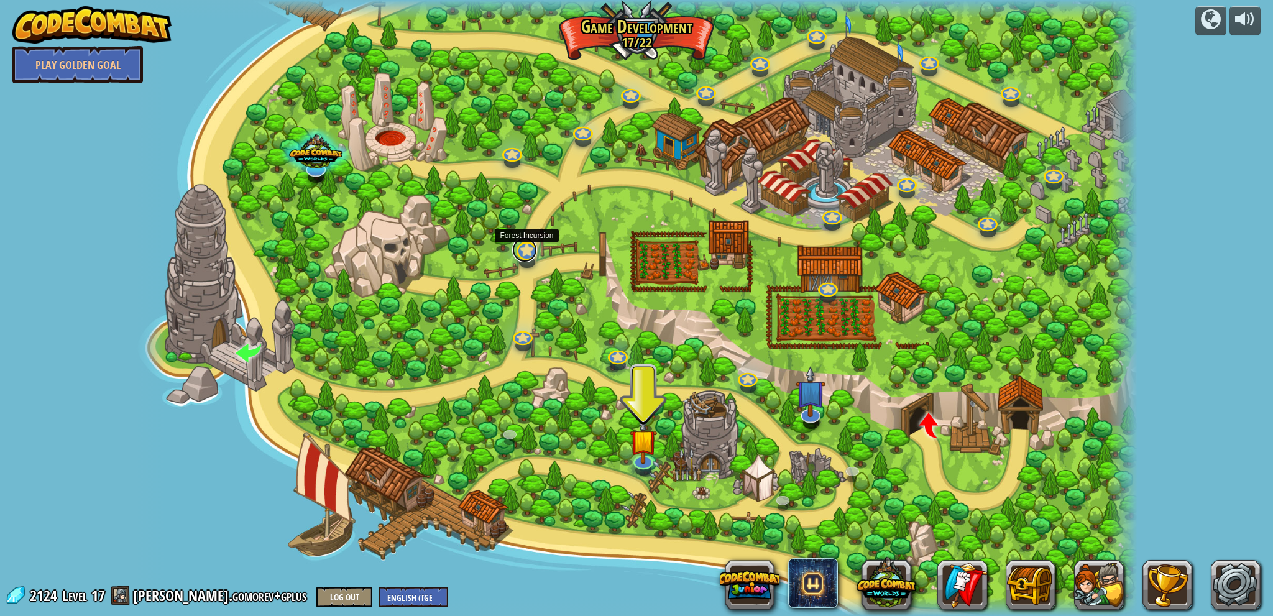
click at [527, 255] on link at bounding box center [524, 249] width 25 height 25
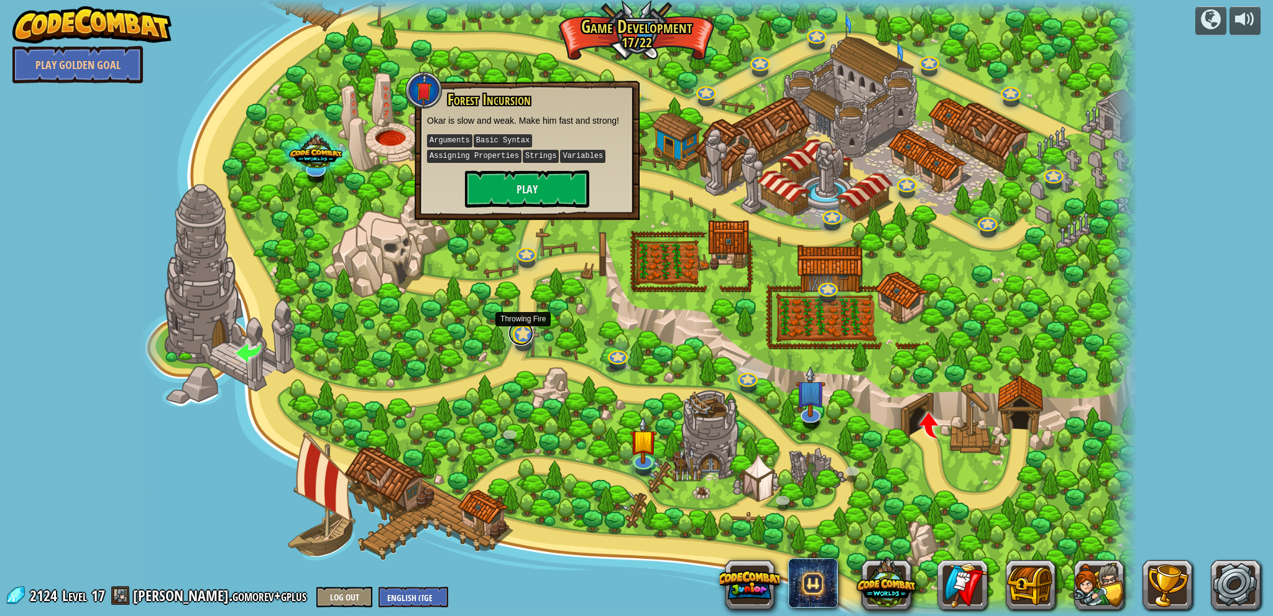
click at [526, 331] on link at bounding box center [520, 333] width 25 height 25
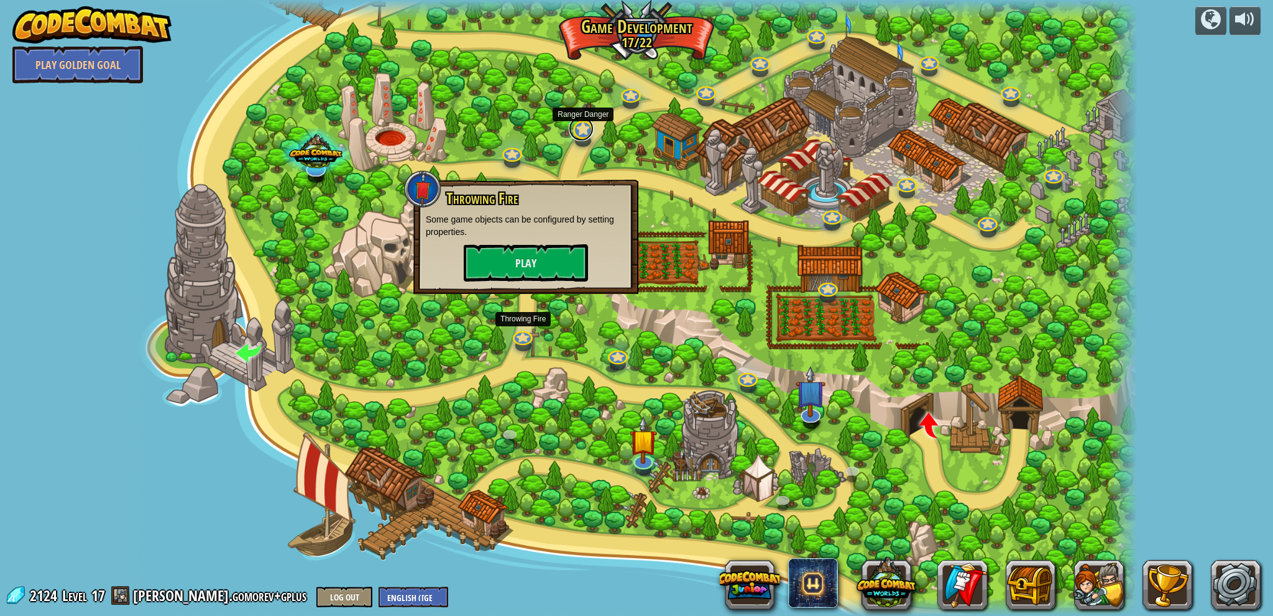
click at [579, 133] on link at bounding box center [581, 128] width 25 height 25
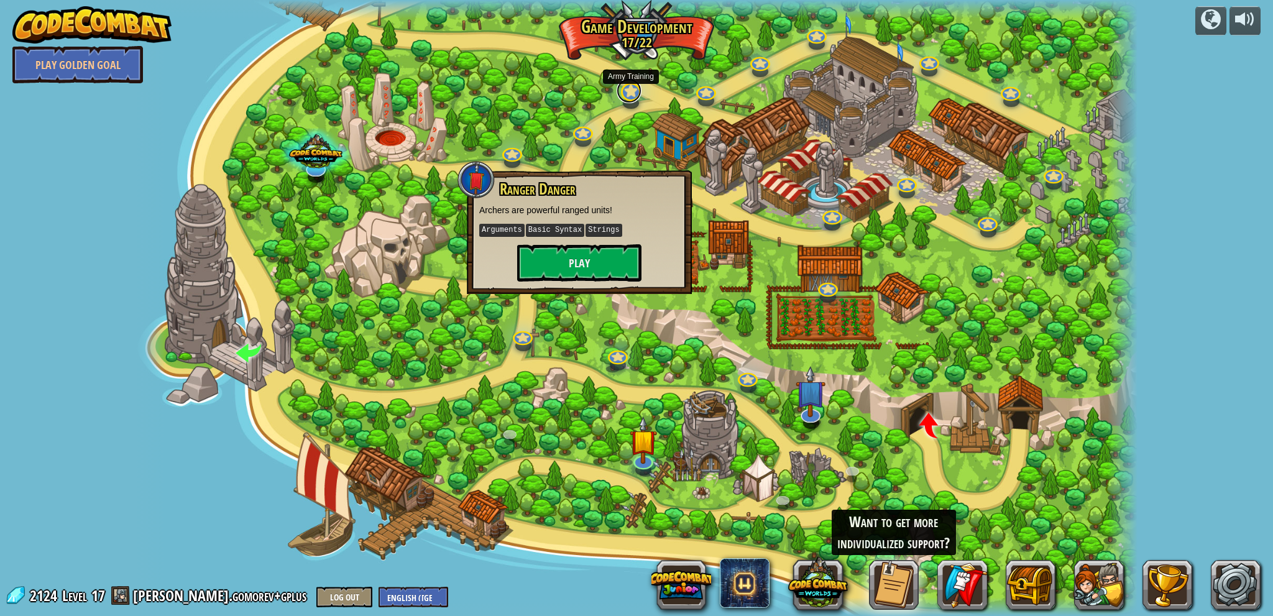
click at [631, 99] on link at bounding box center [628, 90] width 25 height 25
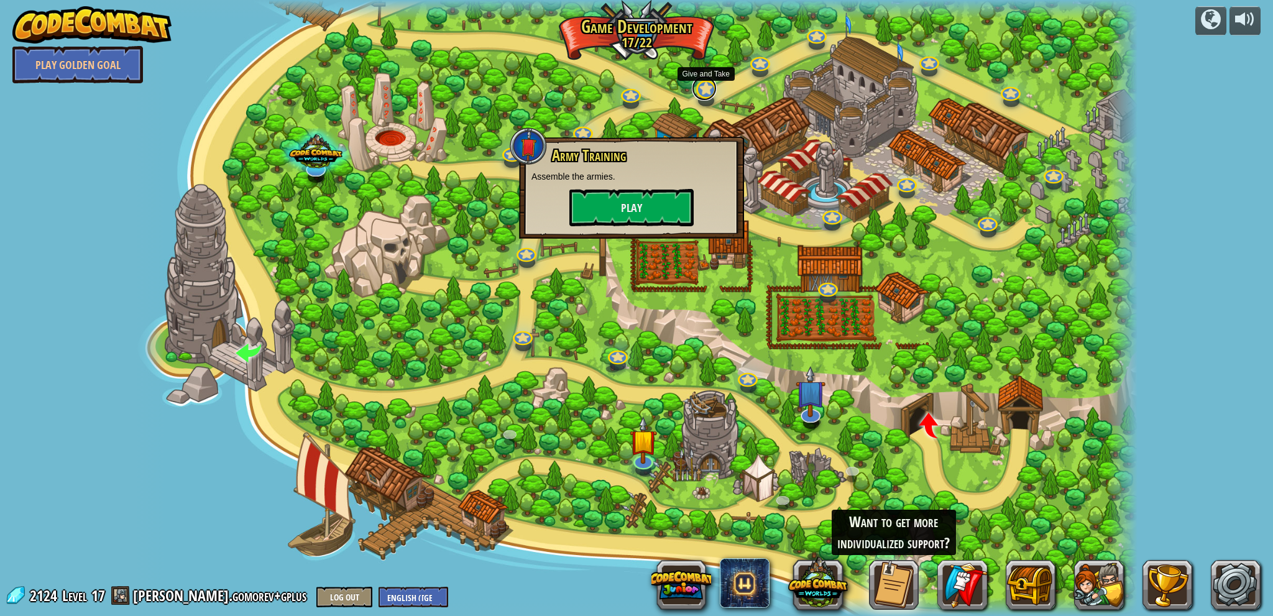
click at [715, 89] on link at bounding box center [704, 88] width 25 height 25
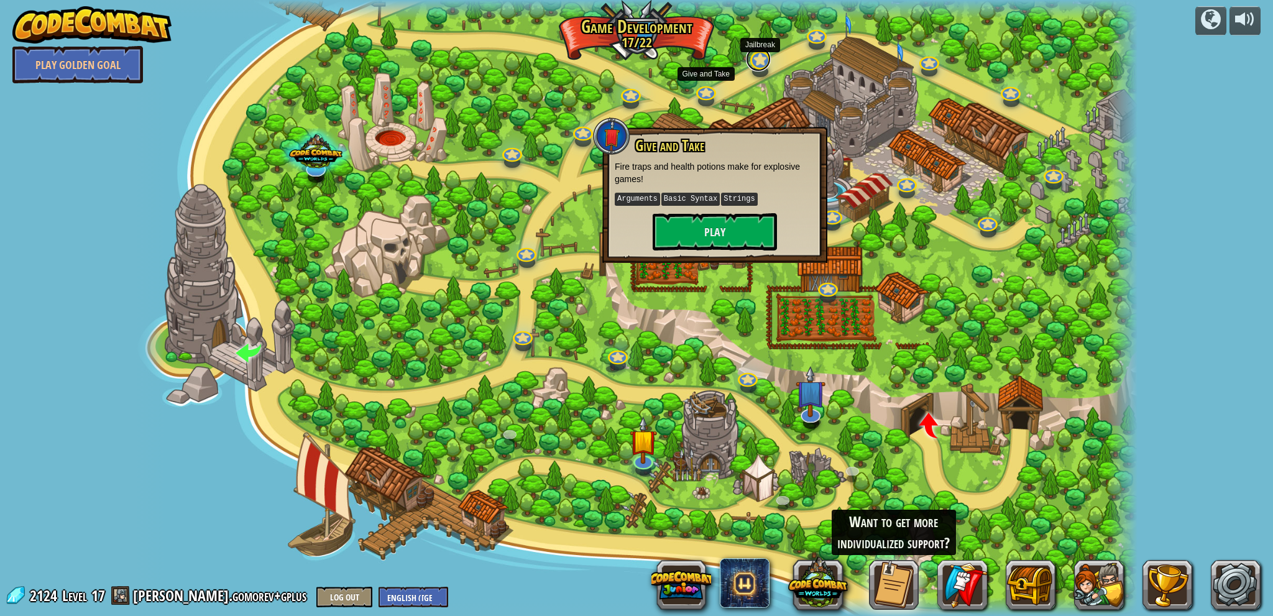
click at [750, 61] on link at bounding box center [758, 59] width 25 height 25
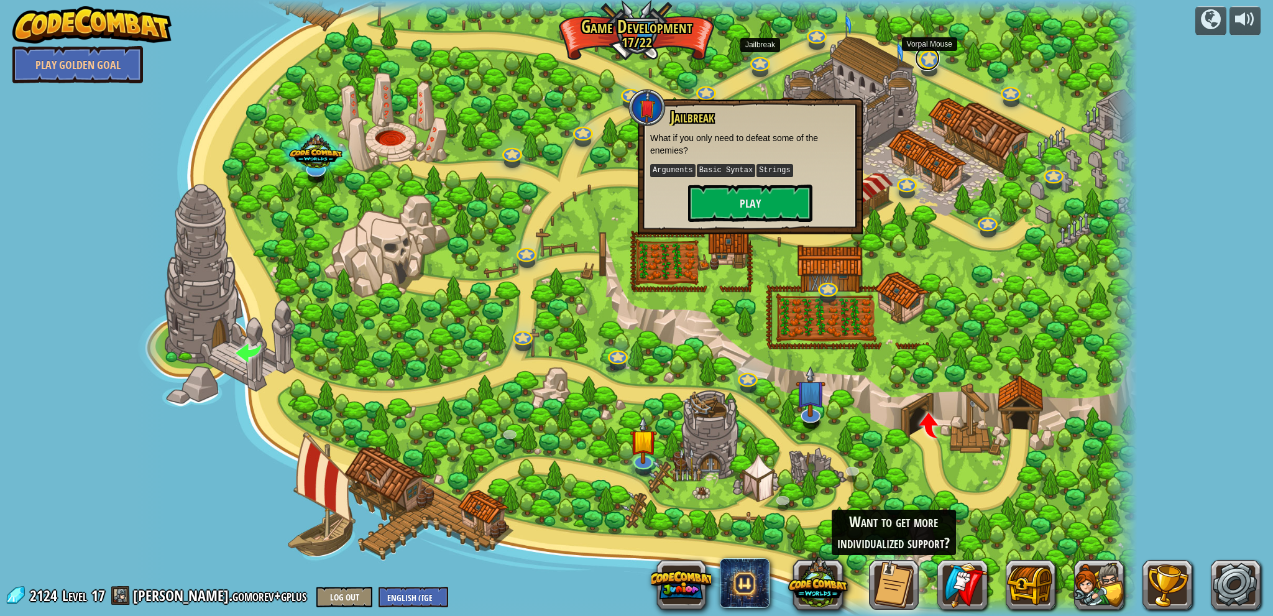
click at [930, 62] on link at bounding box center [927, 58] width 25 height 25
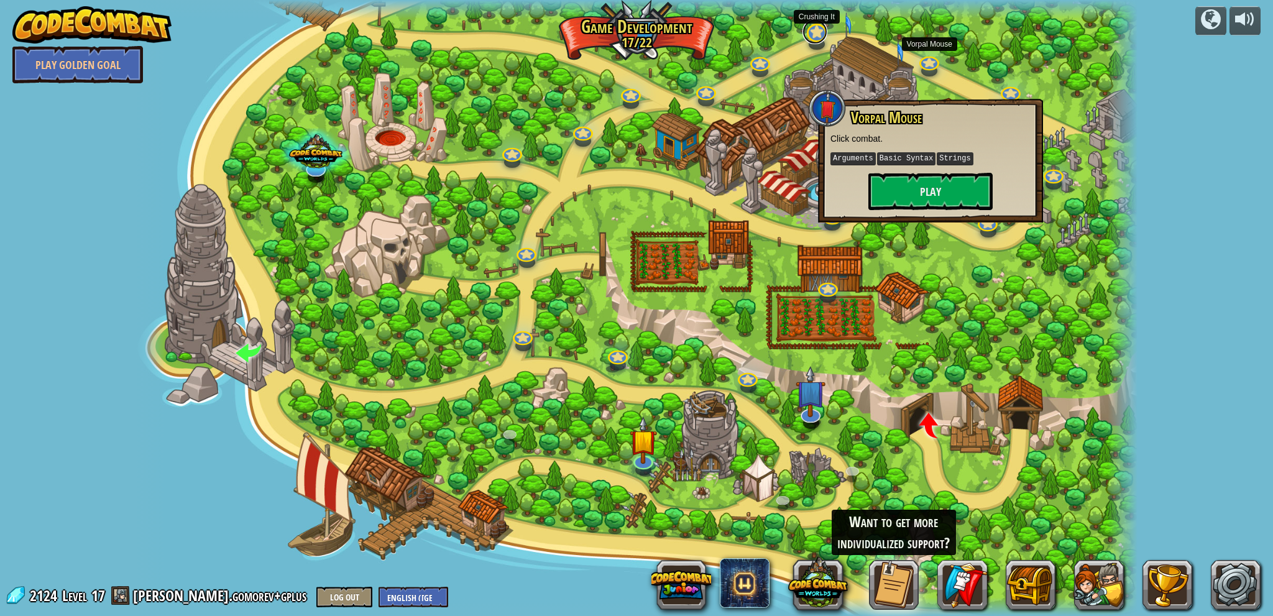
click at [818, 39] on link at bounding box center [814, 31] width 25 height 25
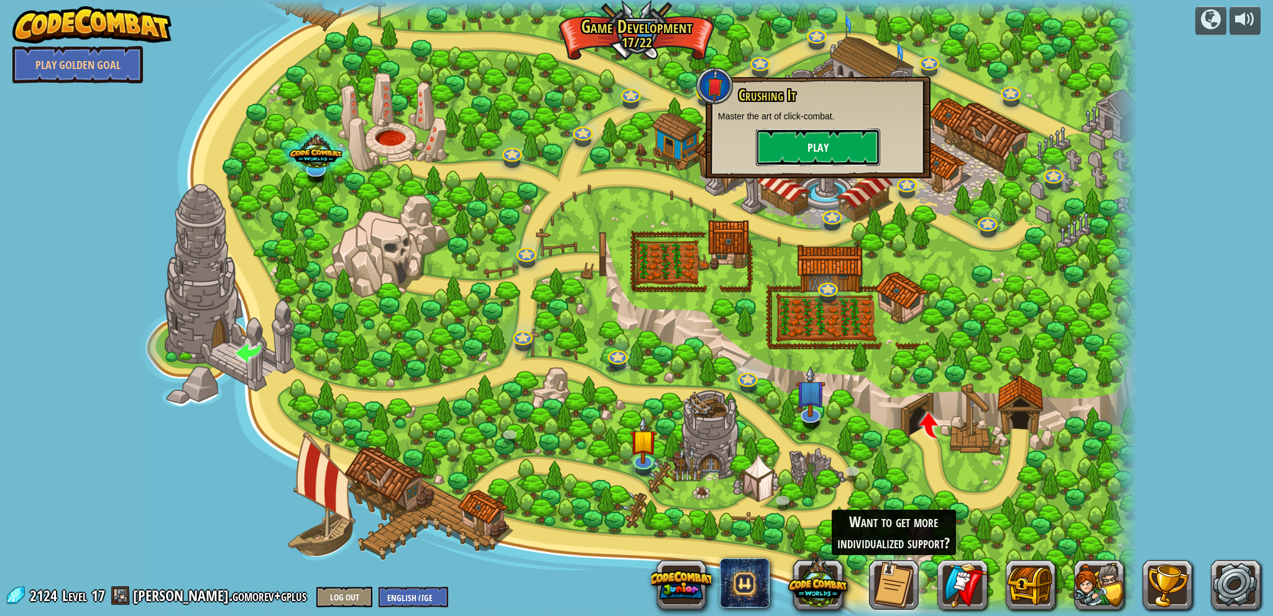
click at [843, 136] on button "Play" at bounding box center [818, 147] width 124 height 37
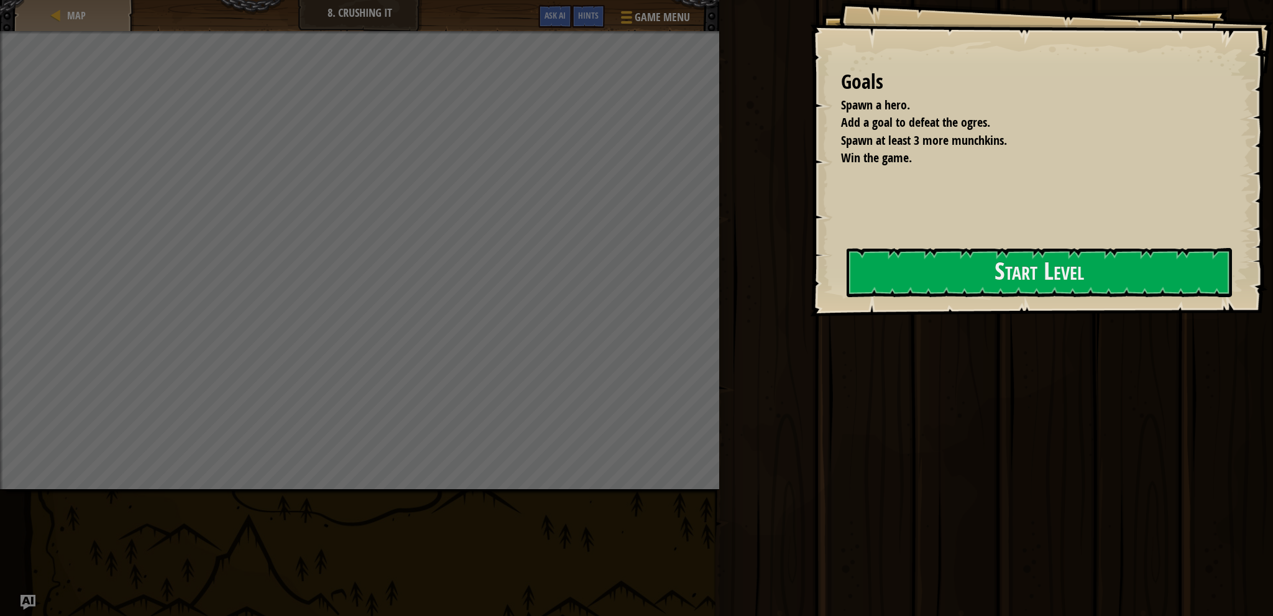
click at [899, 244] on div "Goals Spawn a hero. Add a goal to defeat the ogres. Spawn at least 3 more munch…" at bounding box center [1041, 158] width 463 height 316
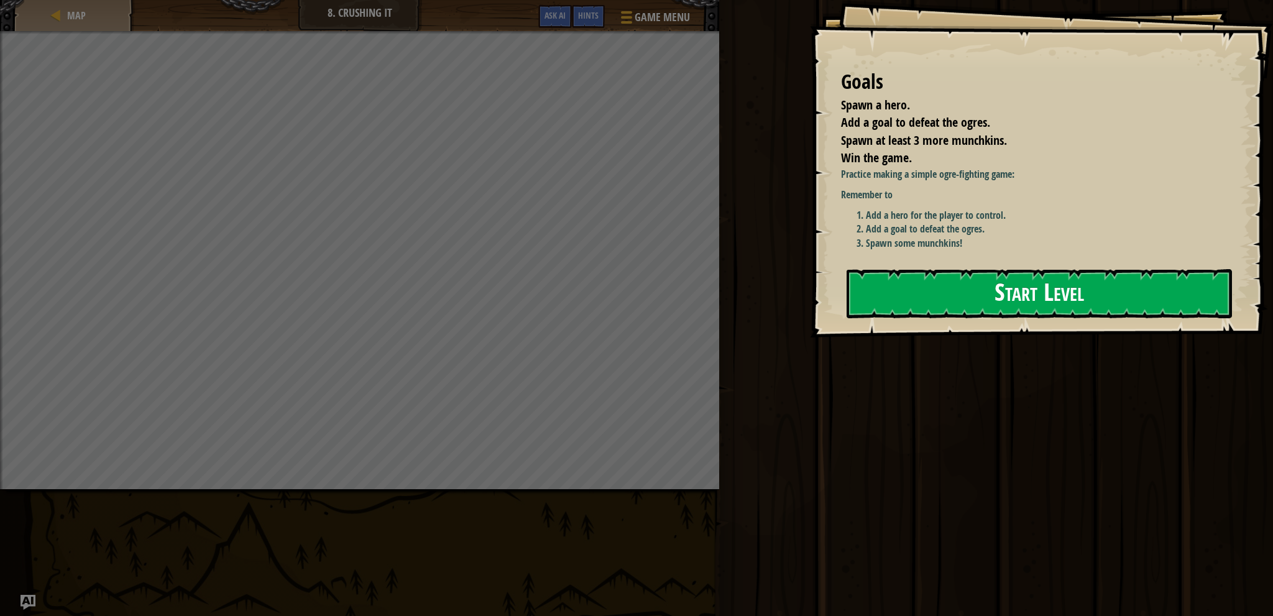
click at [897, 269] on button "Start Level" at bounding box center [1038, 293] width 385 height 49
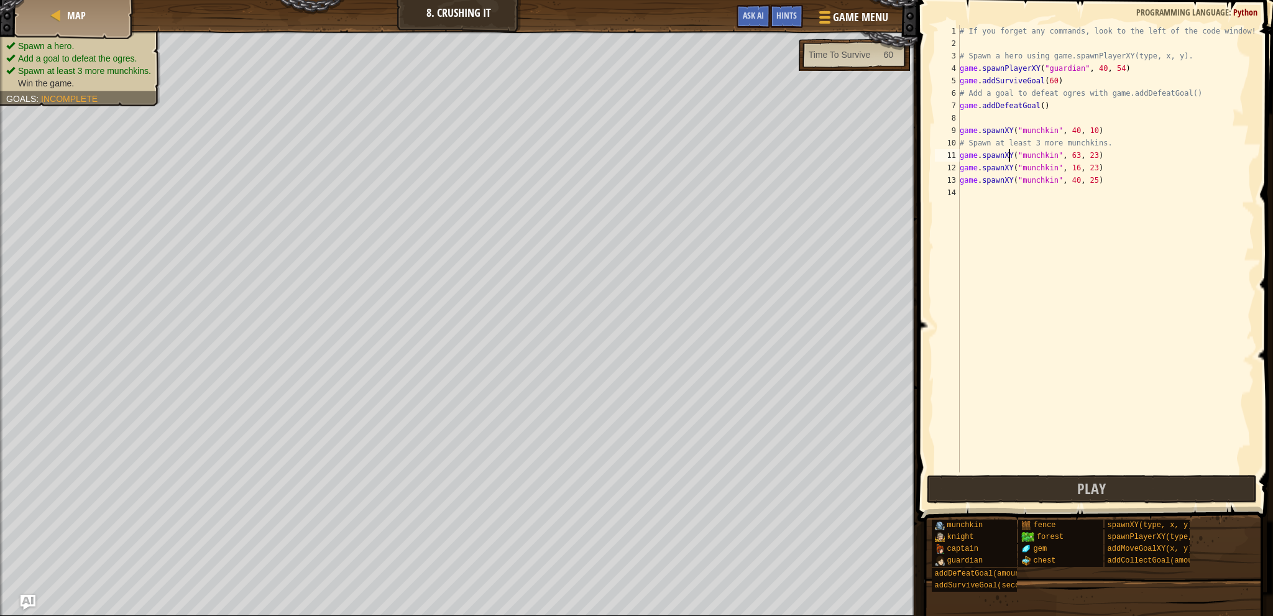
click at [1007, 161] on div "# If you forget any commands, look to the left of the code window! # Spawn a he…" at bounding box center [1105, 261] width 297 height 472
type textarea "game.spawnXY("munchkin", 63, 23)"
click at [988, 198] on div "# If you forget any commands, look to the left of the code window! # Spawn a he…" at bounding box center [1105, 261] width 297 height 472
click at [1076, 488] on button "Play" at bounding box center [1091, 489] width 330 height 29
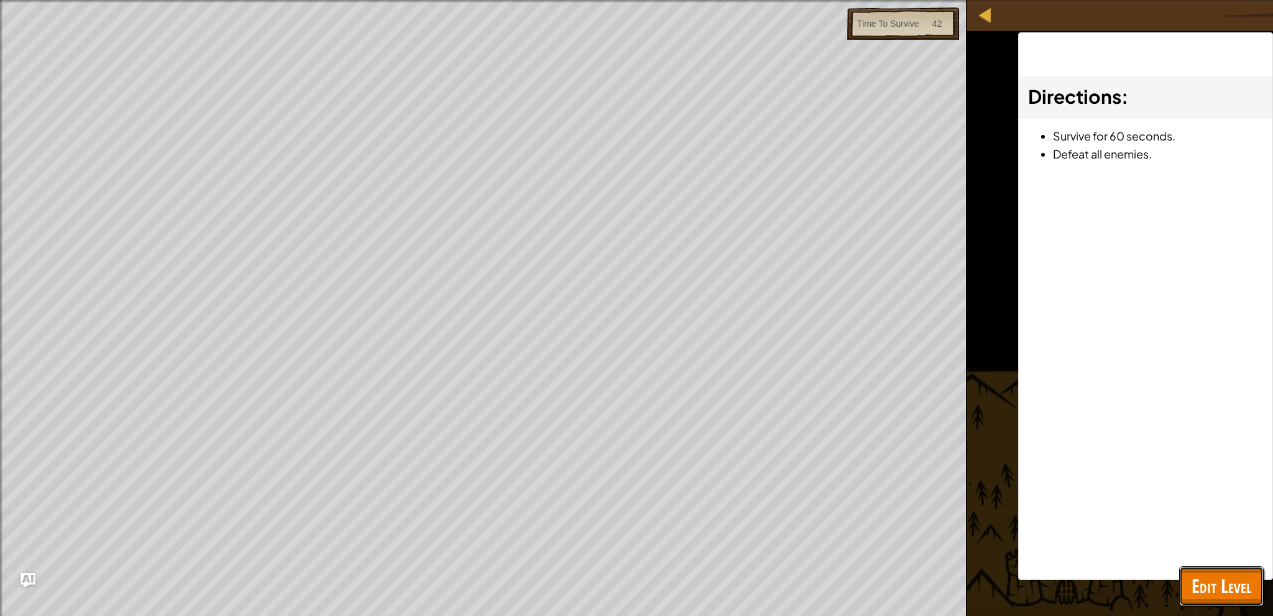
click at [1200, 587] on div "Map 8. Crushing It Game Menu Done Hints Ask AI 1 הההההההההההההההההההההההההההההה…" at bounding box center [636, 308] width 1273 height 616
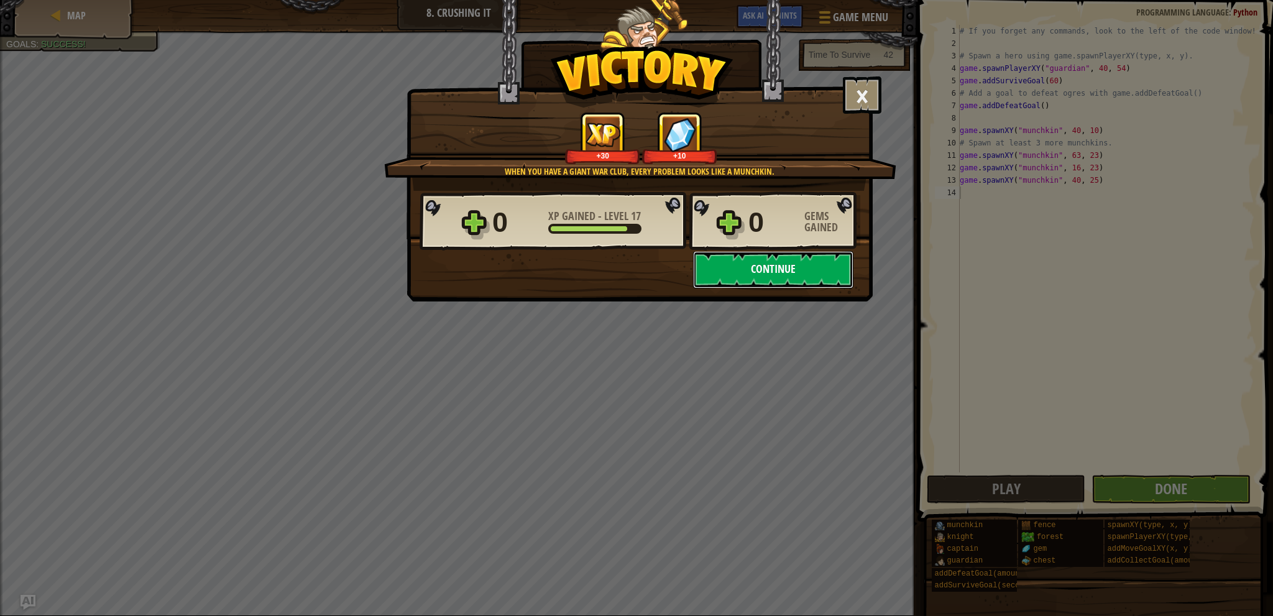
click at [774, 272] on button "Continue" at bounding box center [773, 269] width 160 height 37
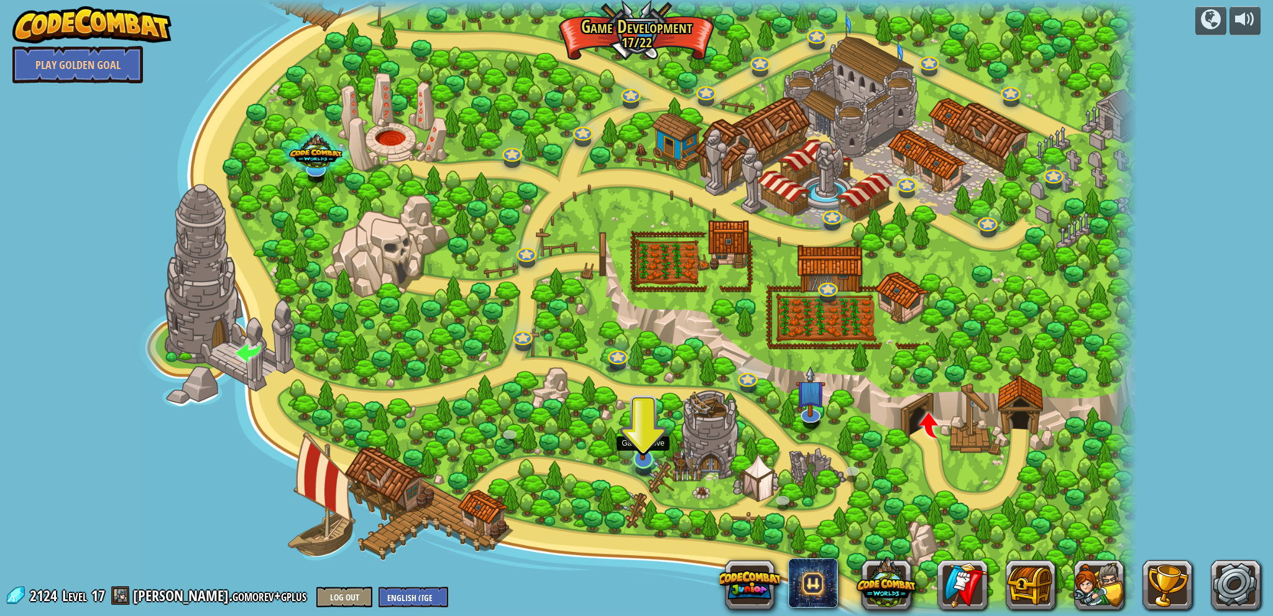
click at [638, 453] on img at bounding box center [643, 428] width 28 height 63
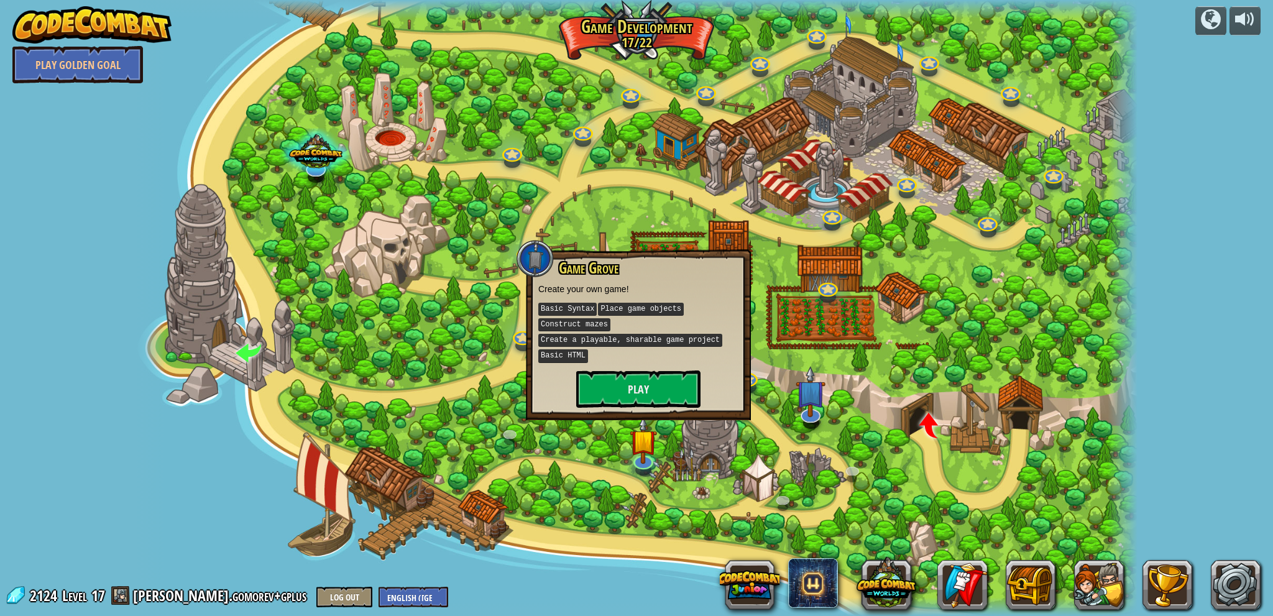
drag, startPoint x: 416, startPoint y: 336, endPoint x: 539, endPoint y: 328, distance: 123.9
click at [425, 333] on div at bounding box center [636, 308] width 1002 height 616
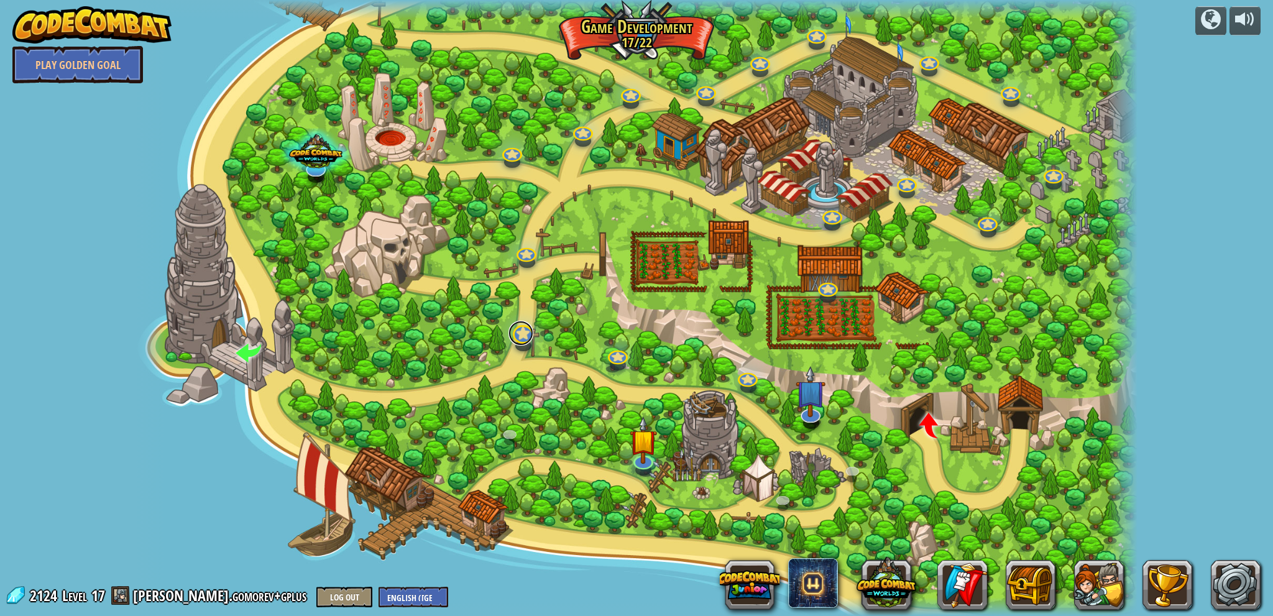
click at [514, 342] on link at bounding box center [520, 333] width 25 height 25
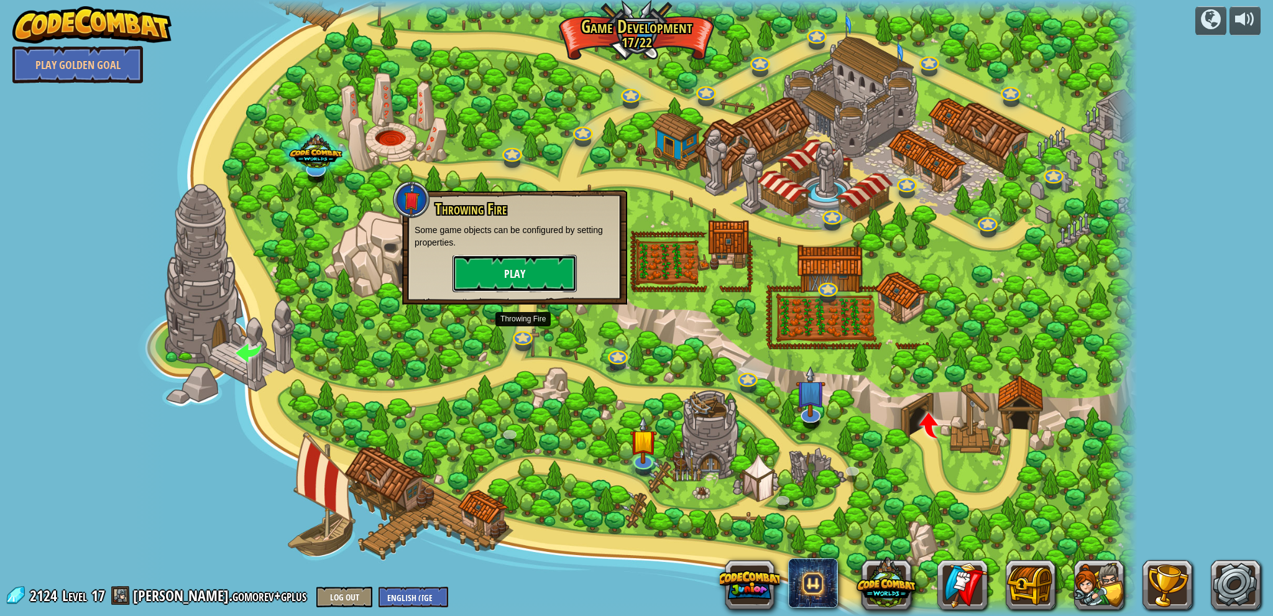
click at [536, 267] on button "Play" at bounding box center [514, 273] width 124 height 37
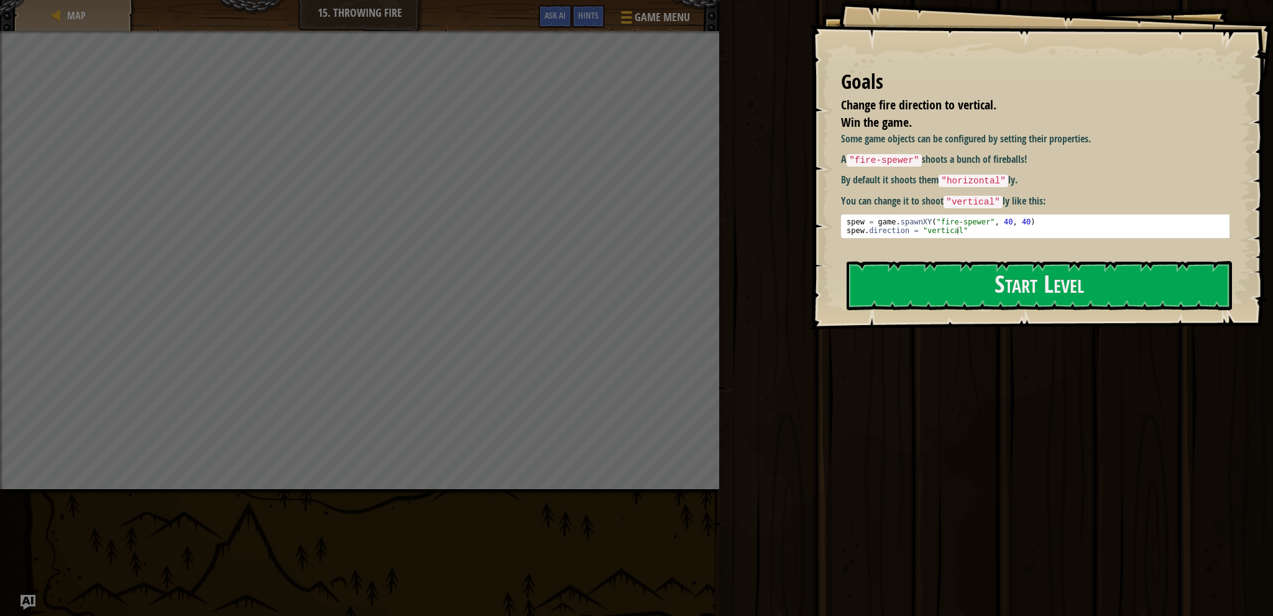
type textarea "spew.direction = "vertical""
drag, startPoint x: 932, startPoint y: 231, endPoint x: 953, endPoint y: 229, distance: 20.5
click at [953, 229] on div "spew = game . spawnXY ( "fire-spewer" , 40 , 40 ) spew . direction = "vertical"" at bounding box center [1039, 234] width 391 height 35
click at [1024, 231] on div "spew = game . spawnXY ( "fire-spewer" , 40 , 40 ) spew . direction = "vertical"" at bounding box center [1039, 234] width 391 height 35
click at [989, 267] on button "Start Level" at bounding box center [1038, 285] width 385 height 49
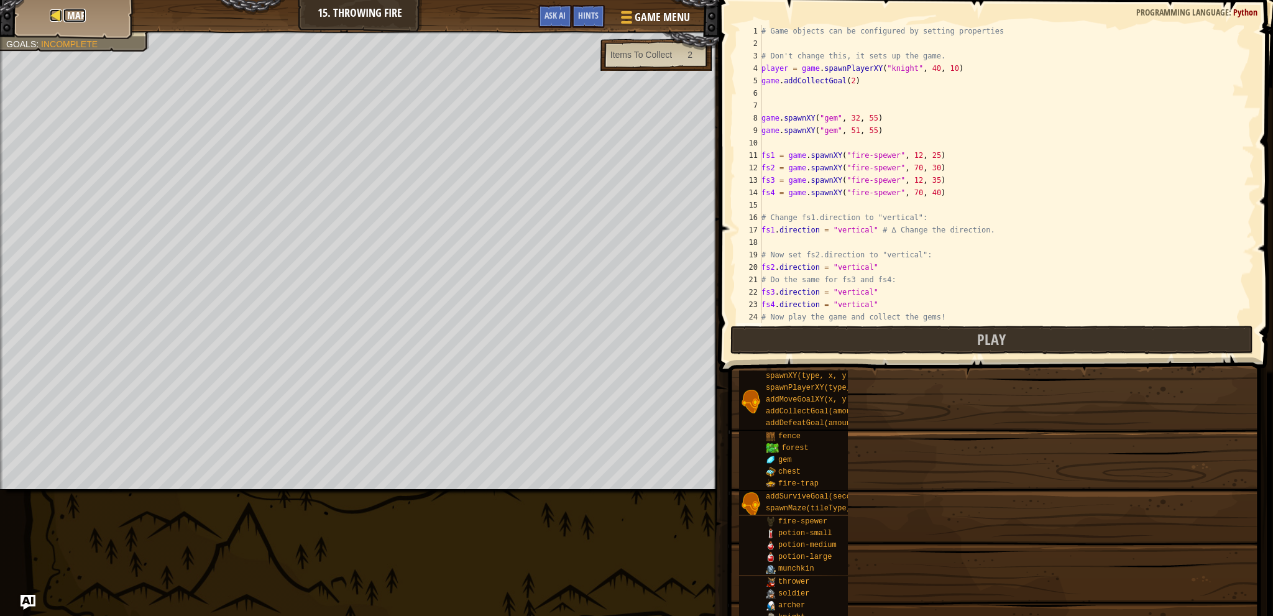
click at [83, 14] on span "Map" at bounding box center [76, 16] width 19 height 14
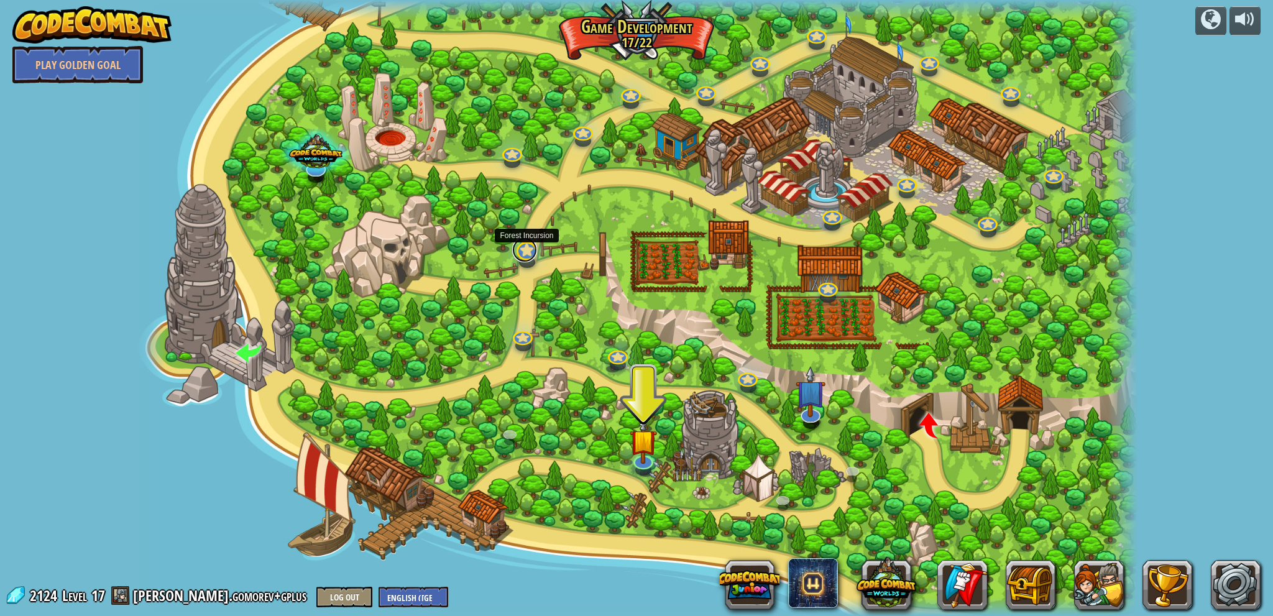
click at [522, 250] on link at bounding box center [524, 249] width 25 height 25
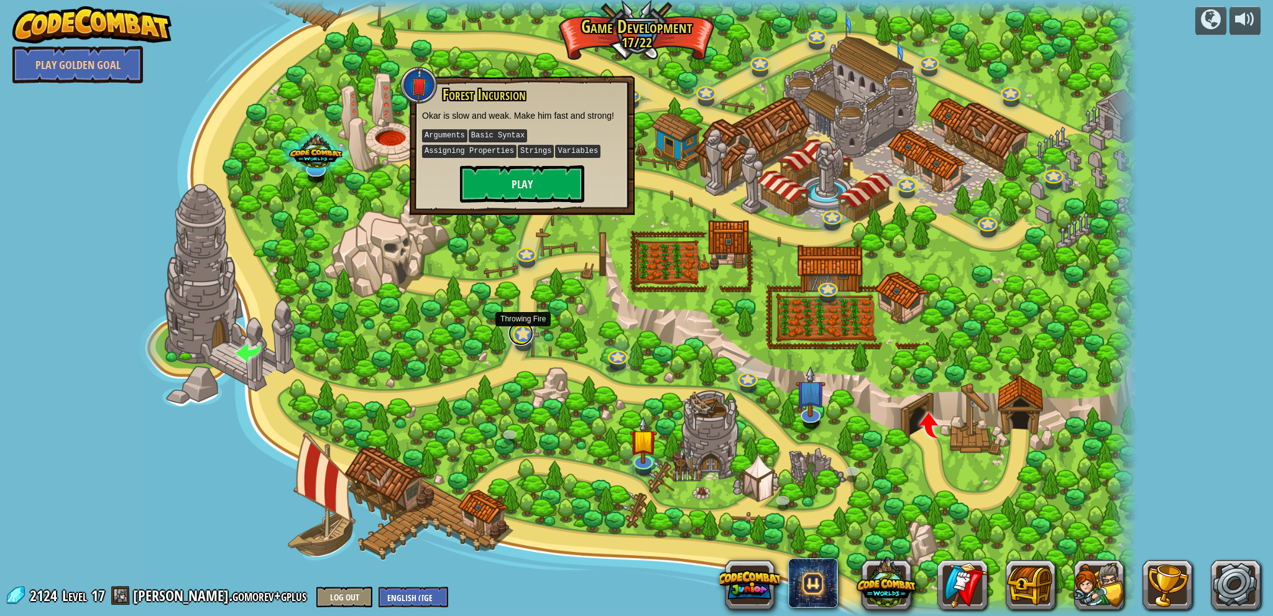
click at [526, 335] on link at bounding box center [520, 333] width 25 height 25
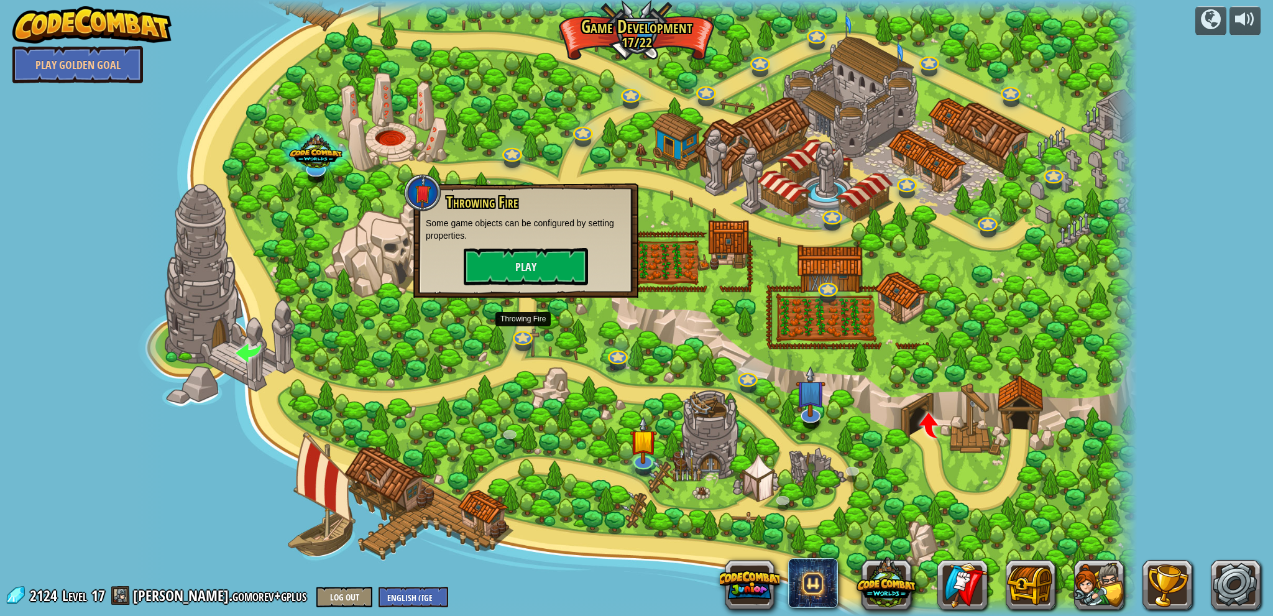
click at [558, 150] on div at bounding box center [636, 308] width 1002 height 616
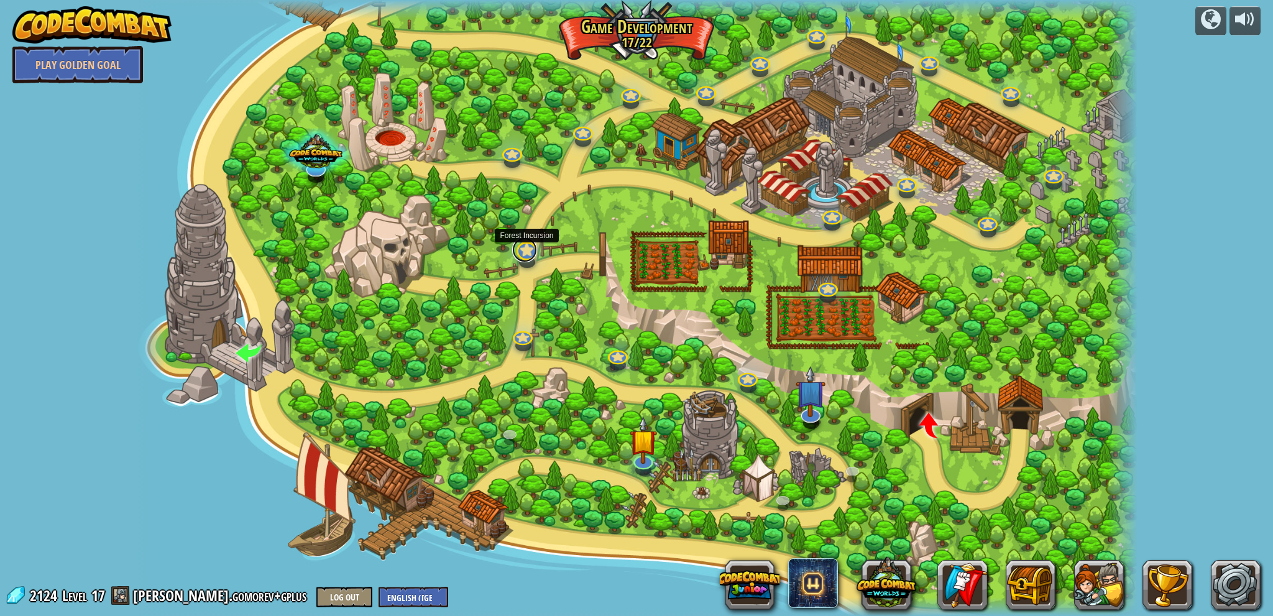
click at [527, 252] on link at bounding box center [524, 249] width 25 height 25
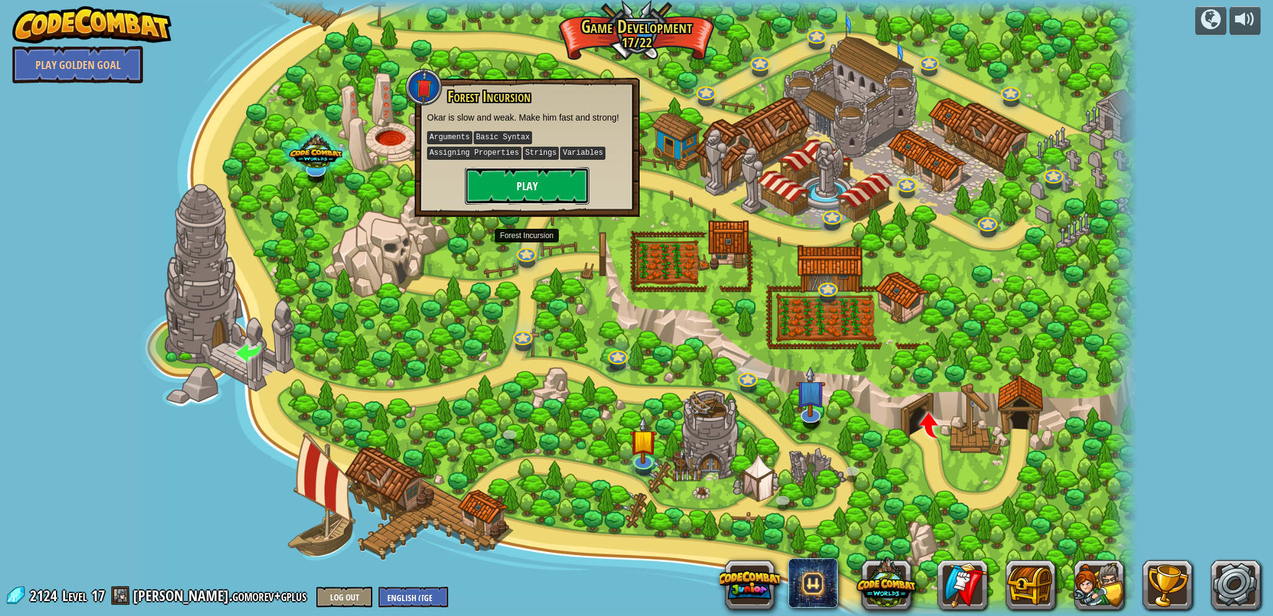
click at [528, 183] on button "Play" at bounding box center [527, 185] width 124 height 37
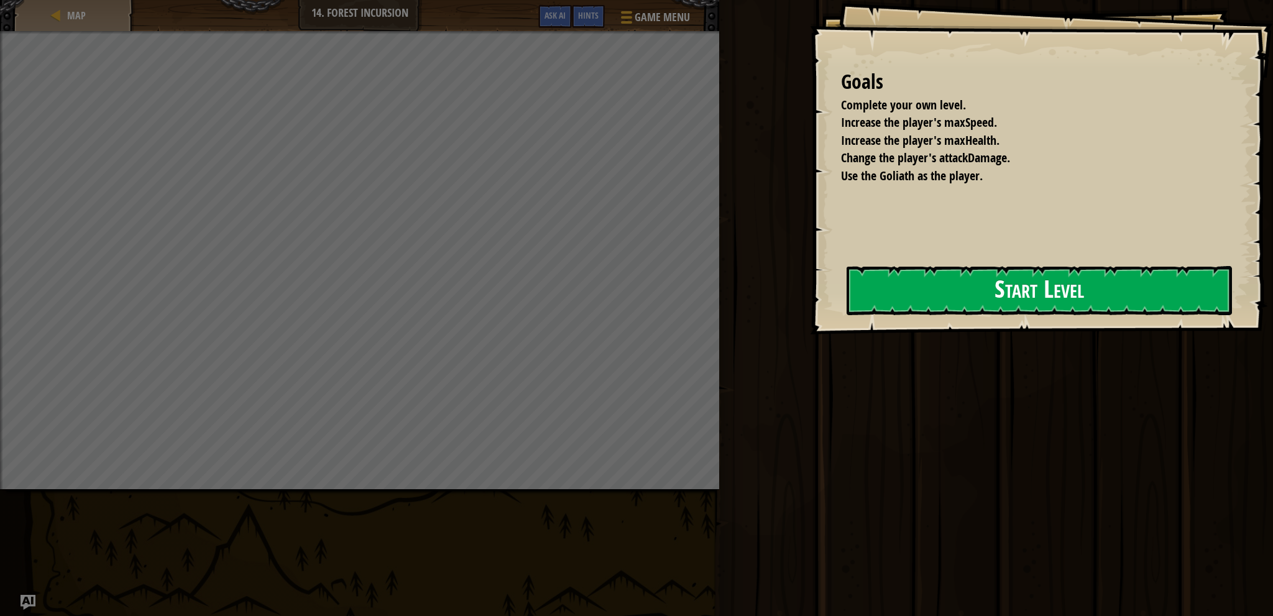
click at [892, 293] on button "Start Level" at bounding box center [1038, 290] width 385 height 49
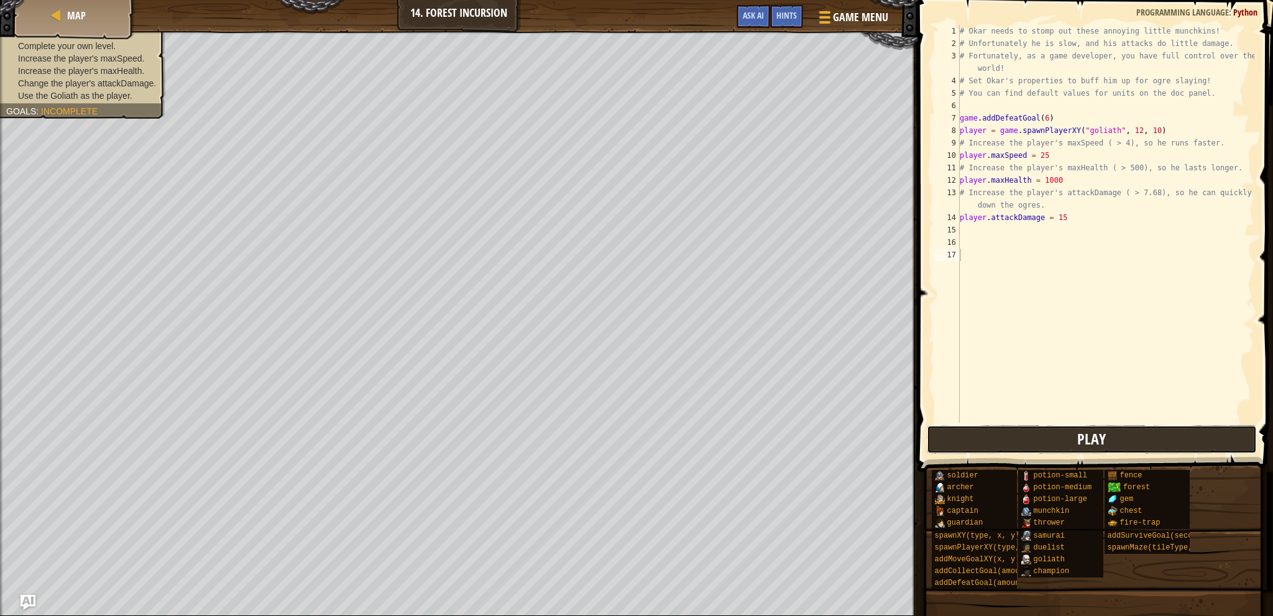
click at [1026, 434] on button "Play" at bounding box center [1091, 439] width 330 height 29
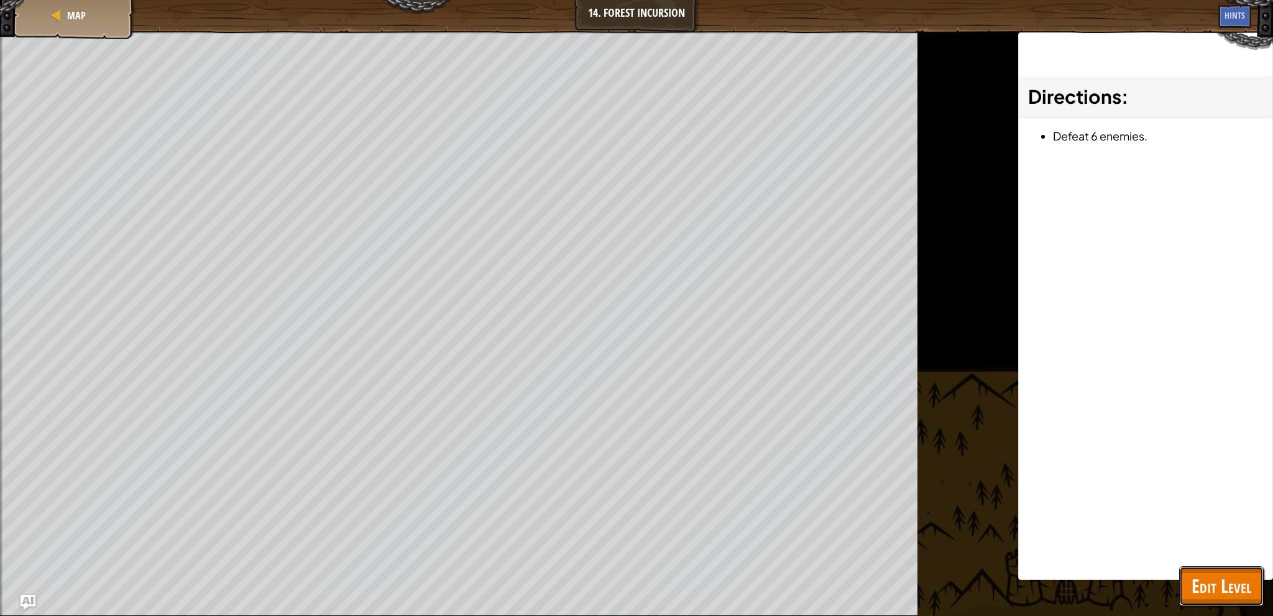
click at [1205, 577] on span "Edit Level" at bounding box center [1221, 585] width 60 height 25
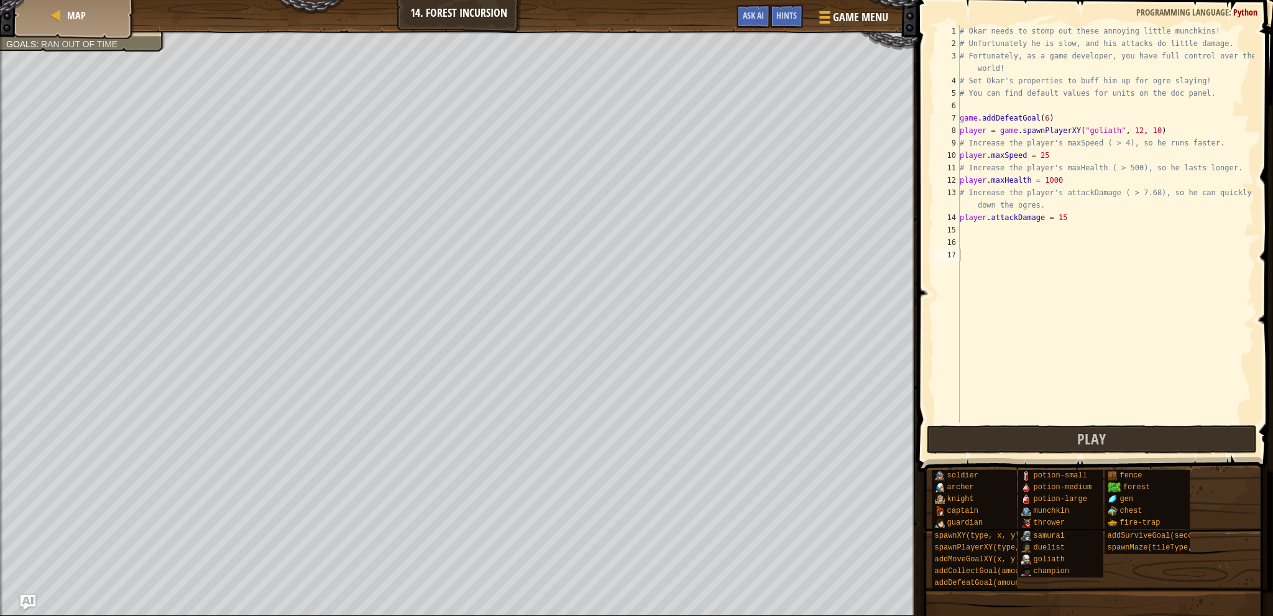
click at [991, 105] on div "# Okar needs to stomp out these annoying little munchkins! # Unfortunately he i…" at bounding box center [1105, 236] width 297 height 423
click at [1017, 436] on button "Play" at bounding box center [1091, 439] width 330 height 29
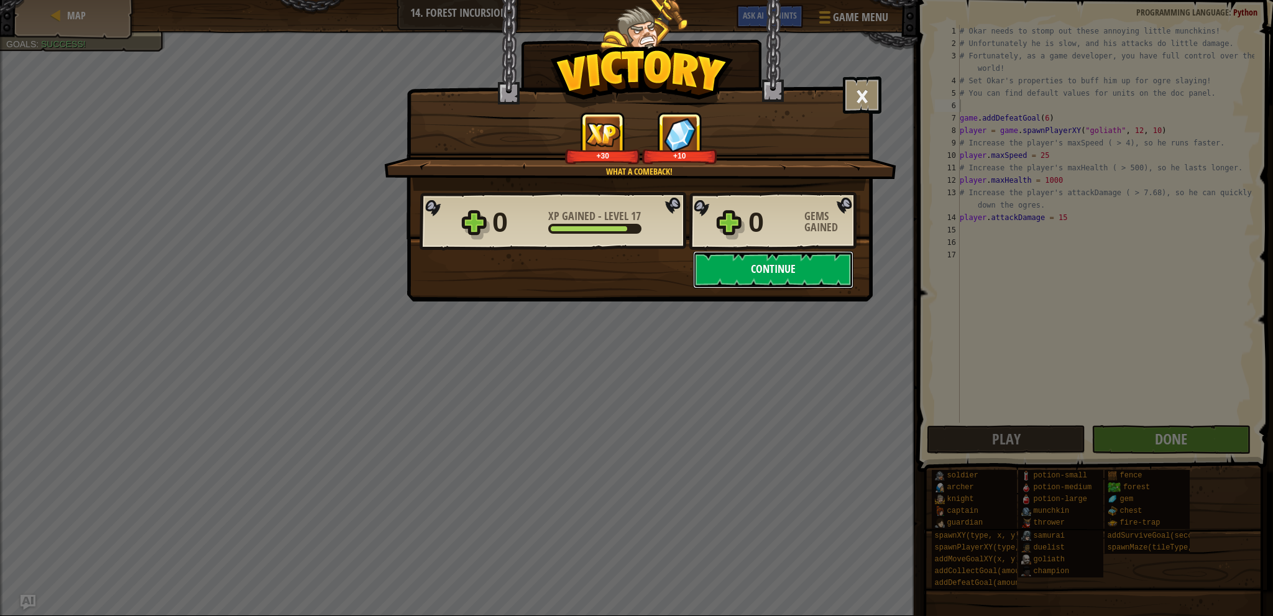
click at [740, 273] on button "Continue" at bounding box center [773, 269] width 160 height 37
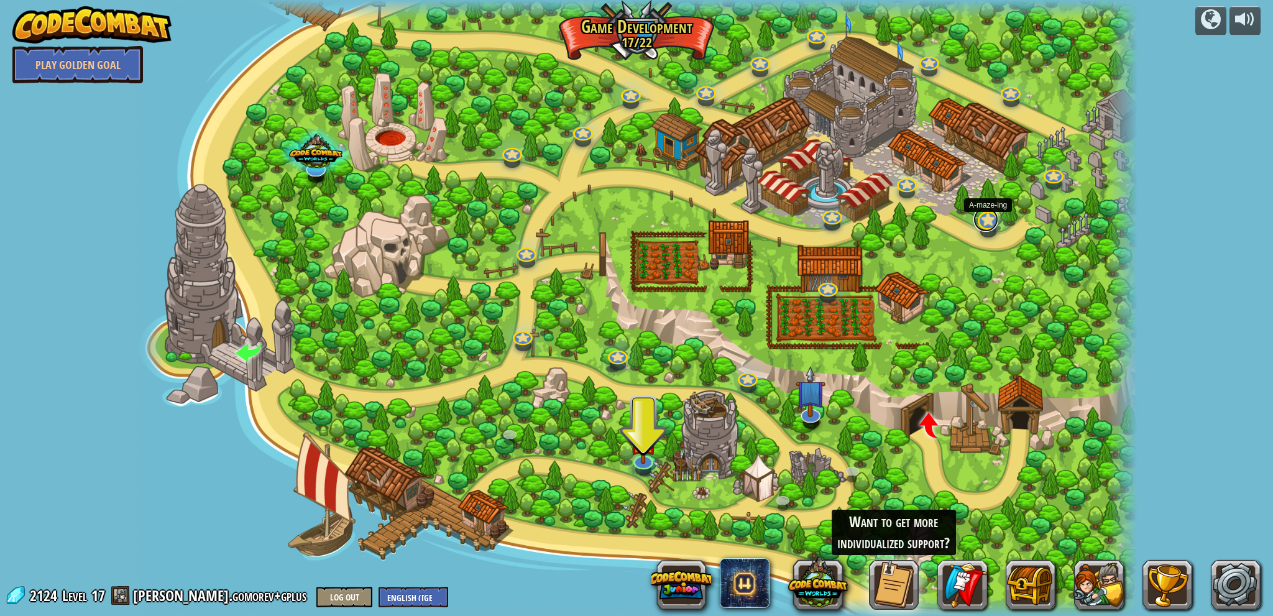
click at [987, 222] on link at bounding box center [985, 219] width 25 height 25
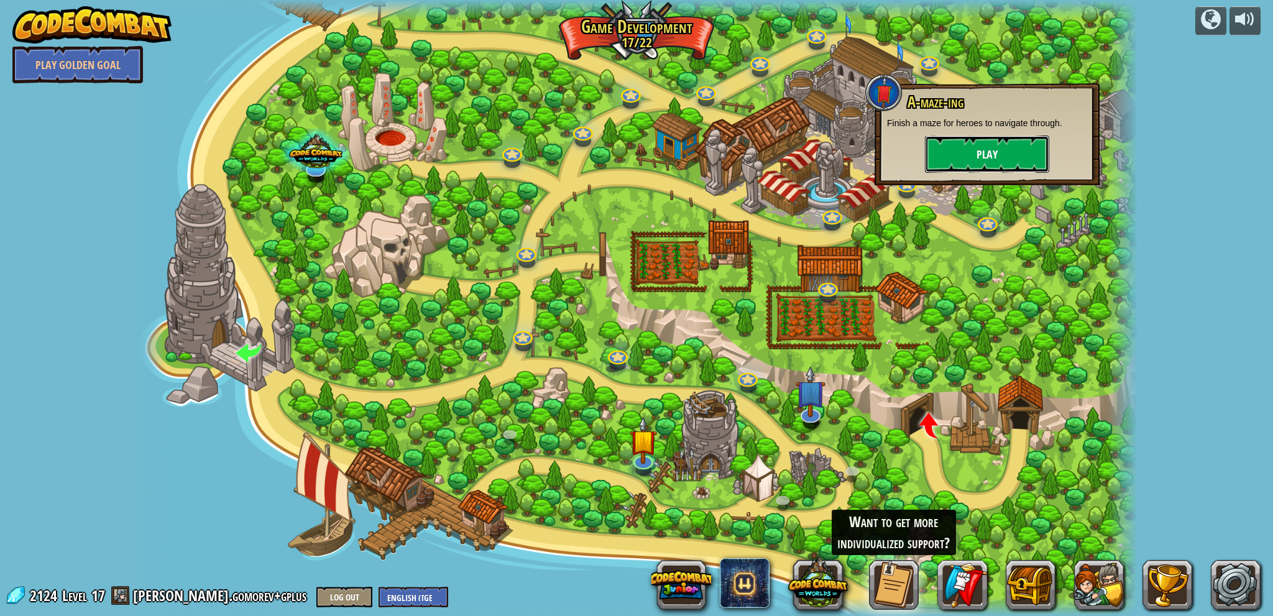
click at [981, 150] on button "Play" at bounding box center [987, 153] width 124 height 37
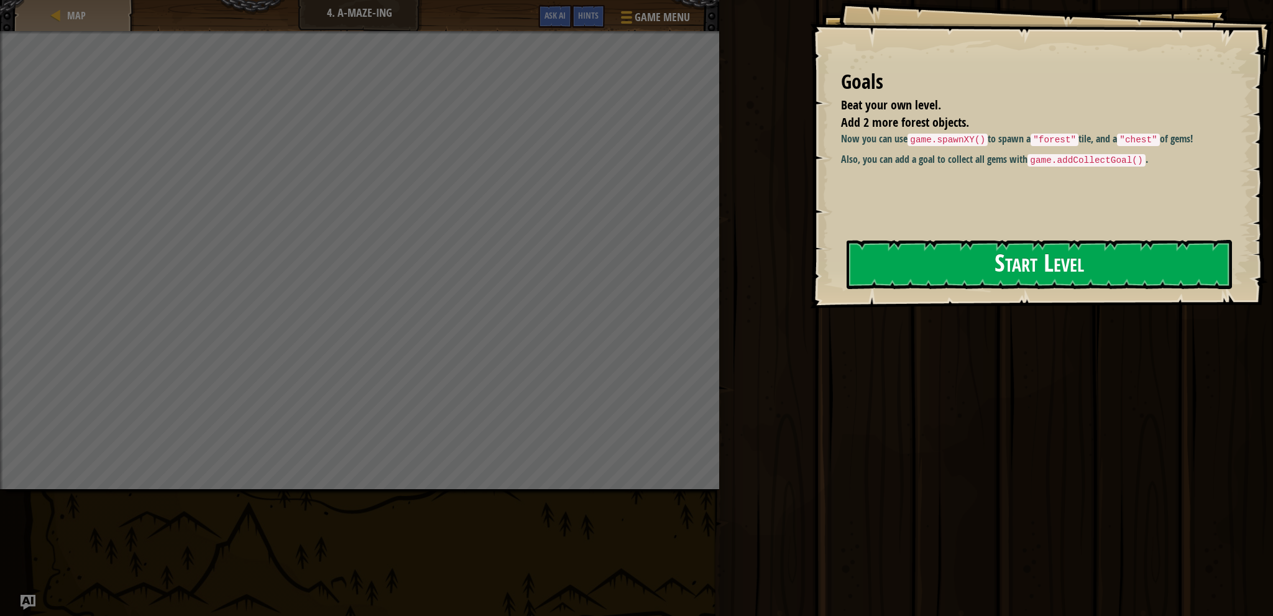
click at [911, 273] on button "Start Level" at bounding box center [1038, 264] width 385 height 49
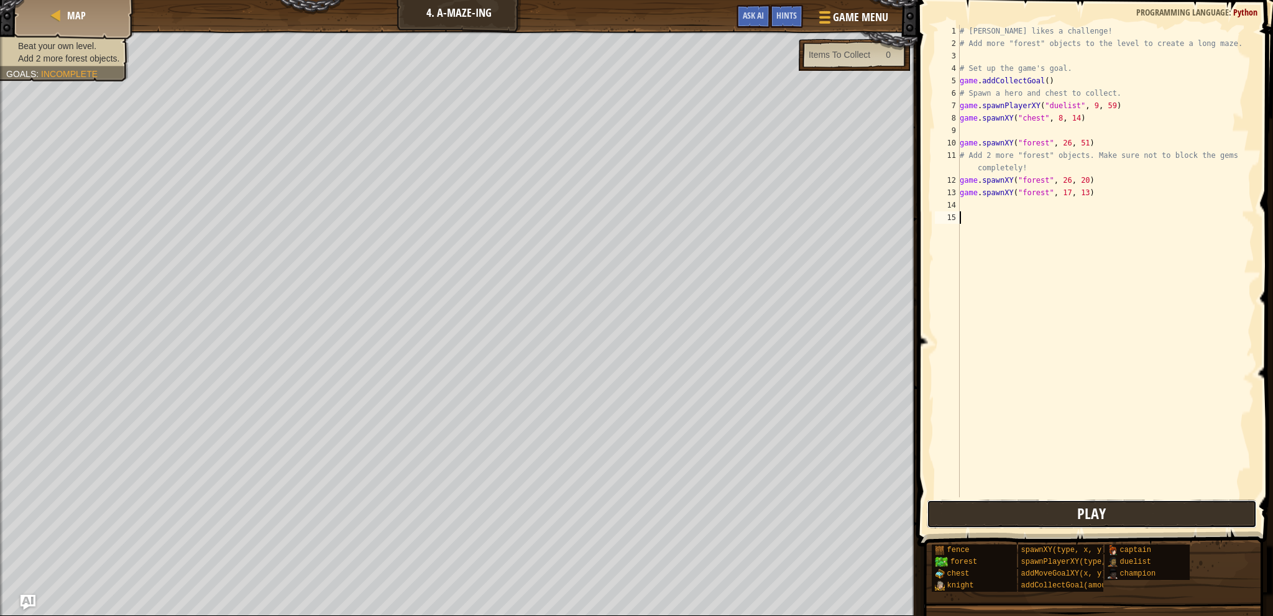
click at [1045, 506] on button "Play" at bounding box center [1091, 514] width 330 height 29
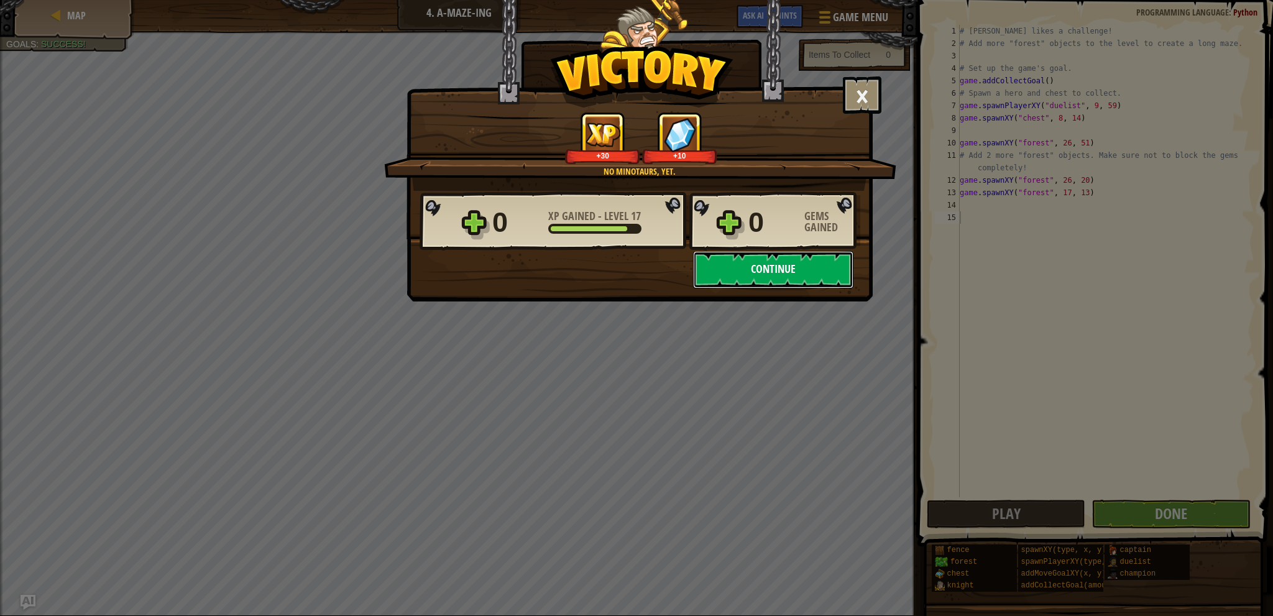
click at [743, 267] on button "Continue" at bounding box center [773, 269] width 160 height 37
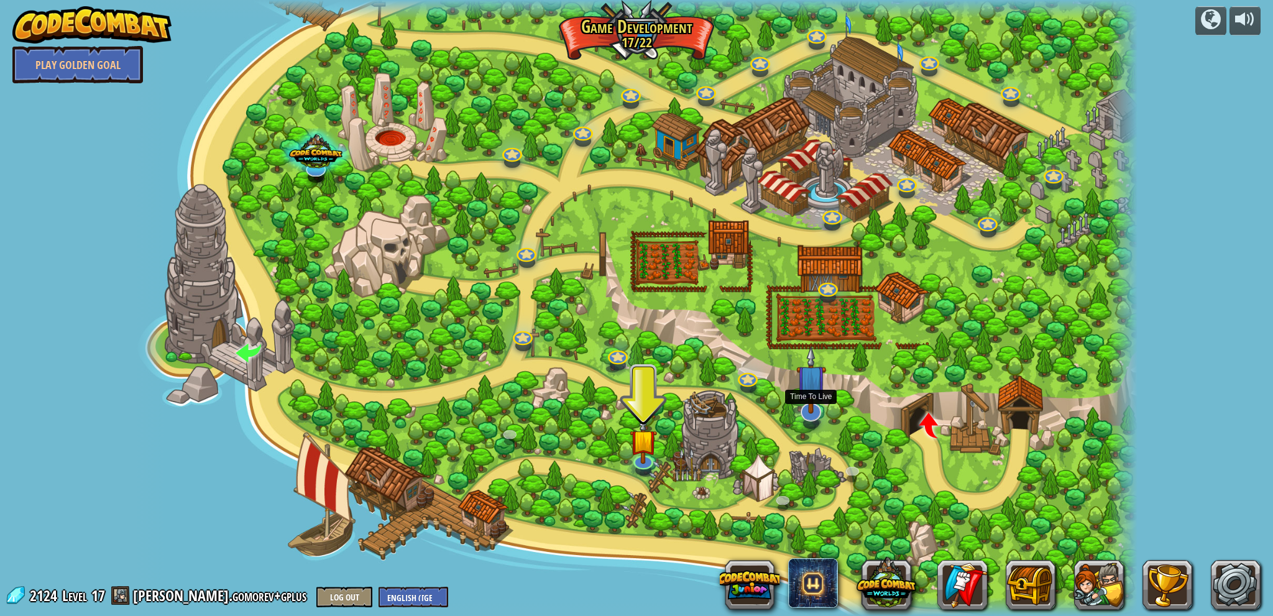
click at [805, 409] on img at bounding box center [811, 379] width 30 height 68
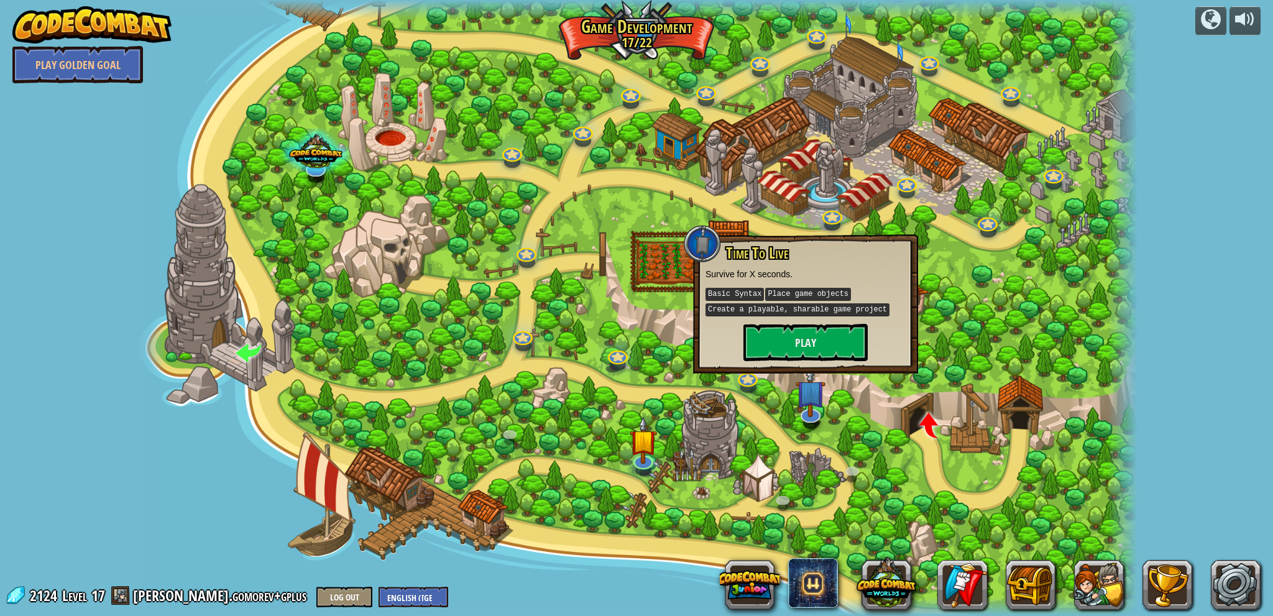
click at [660, 331] on div at bounding box center [636, 308] width 1002 height 616
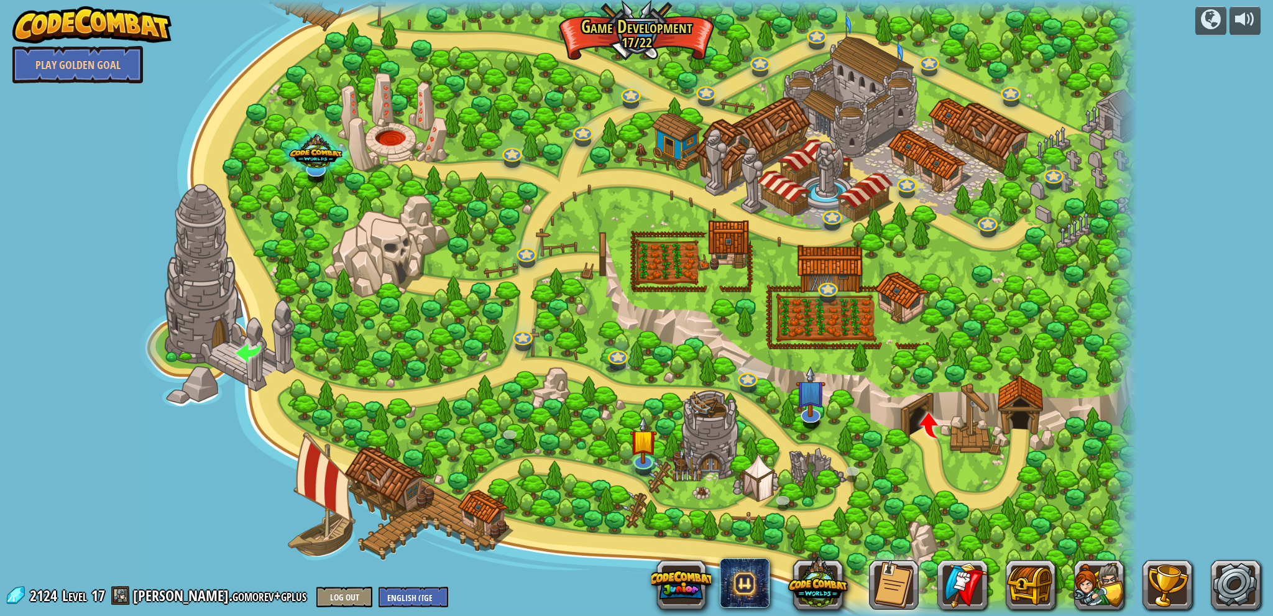
click at [702, 322] on div at bounding box center [636, 308] width 1002 height 616
click at [807, 409] on img at bounding box center [811, 379] width 30 height 68
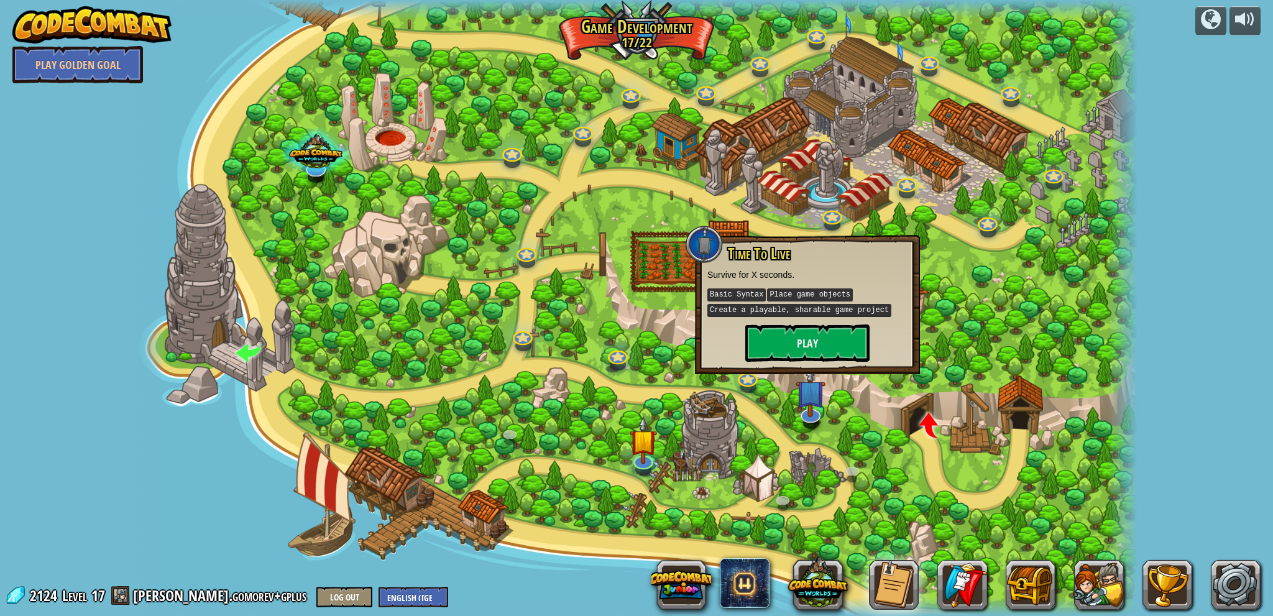
click at [626, 452] on div at bounding box center [636, 308] width 1002 height 616
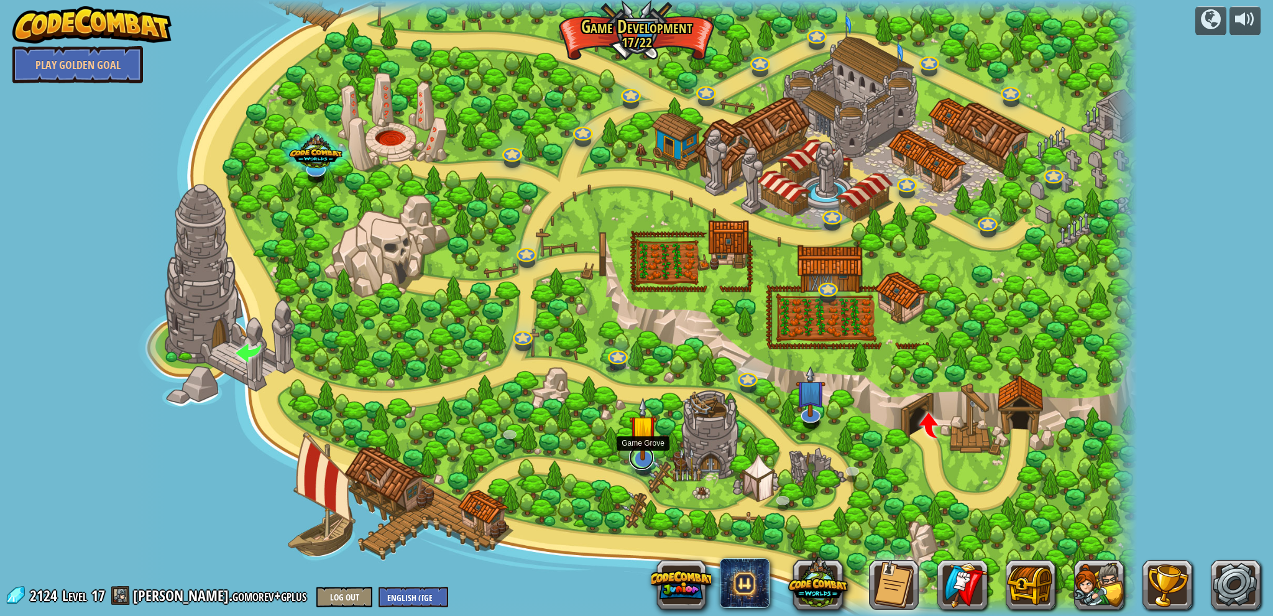
click at [636, 464] on link at bounding box center [641, 457] width 25 height 25
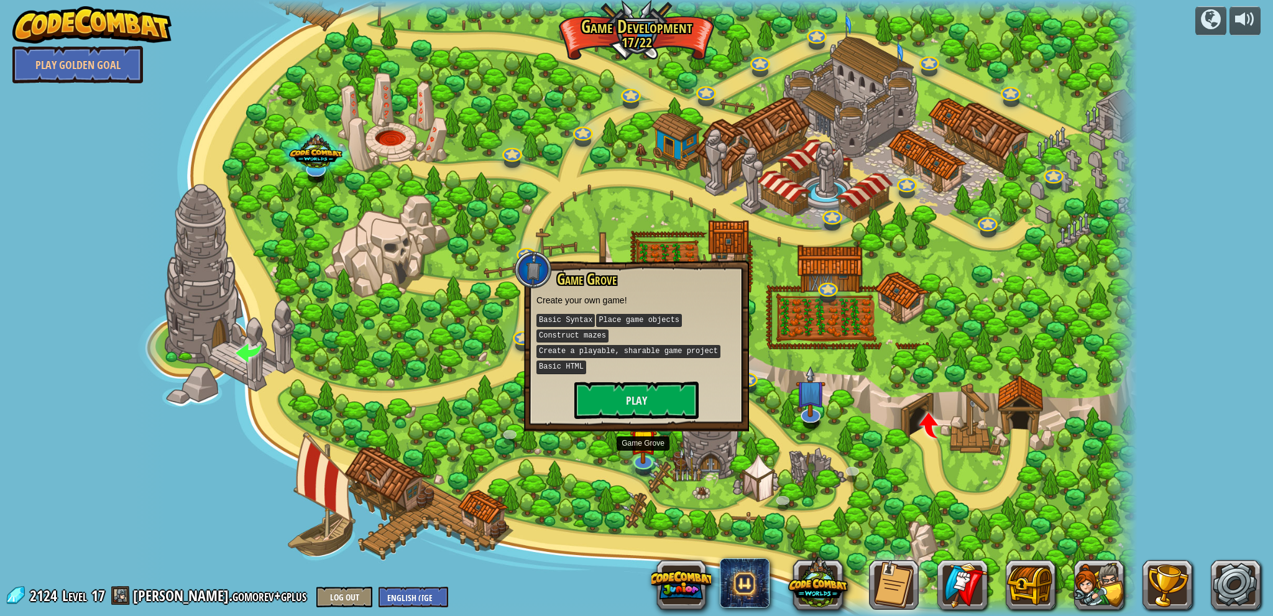
click at [790, 456] on div at bounding box center [636, 308] width 1002 height 616
